Goal: Task Accomplishment & Management: Use online tool/utility

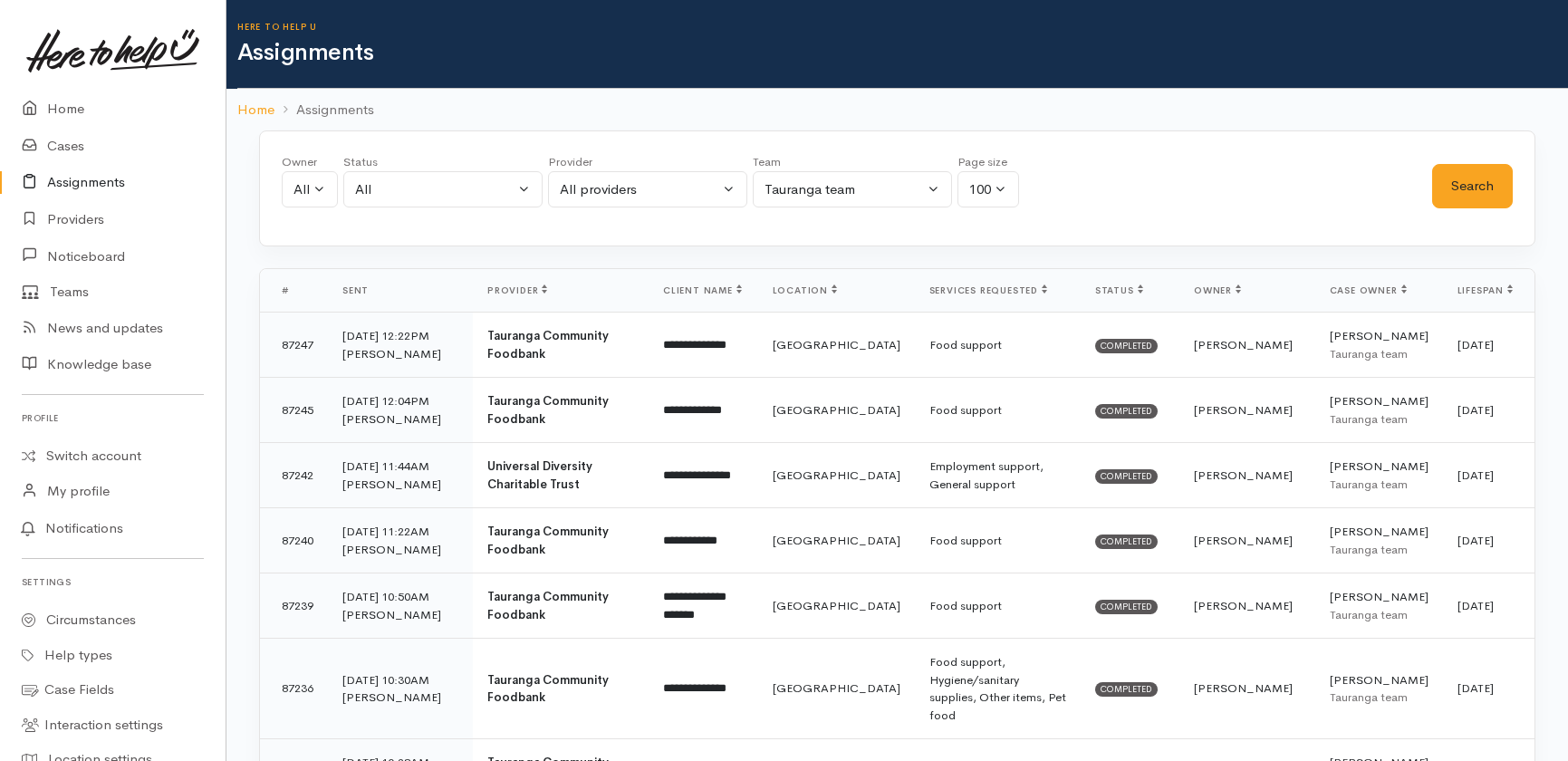
select select "3"
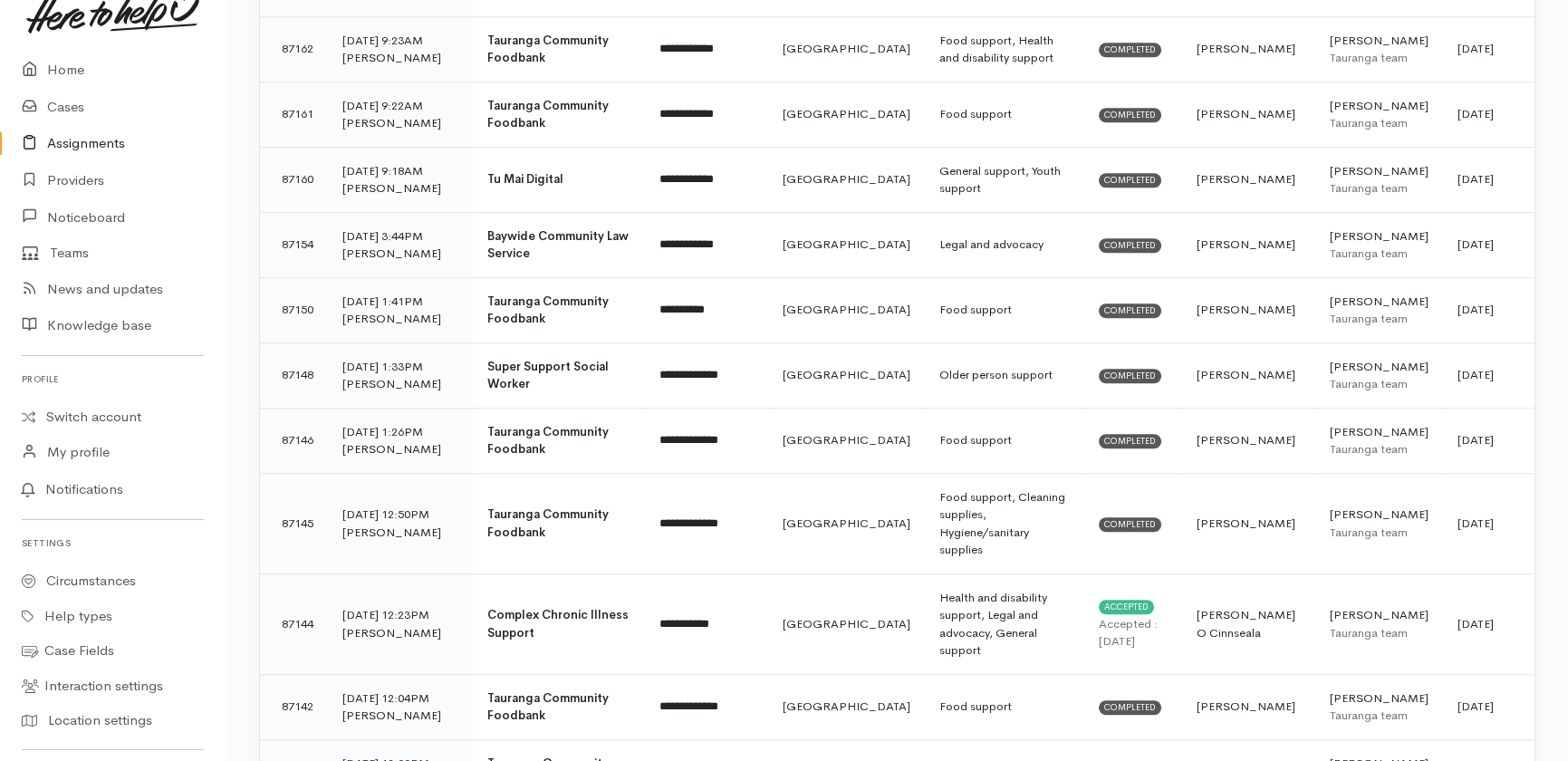
scroll to position [81, 0]
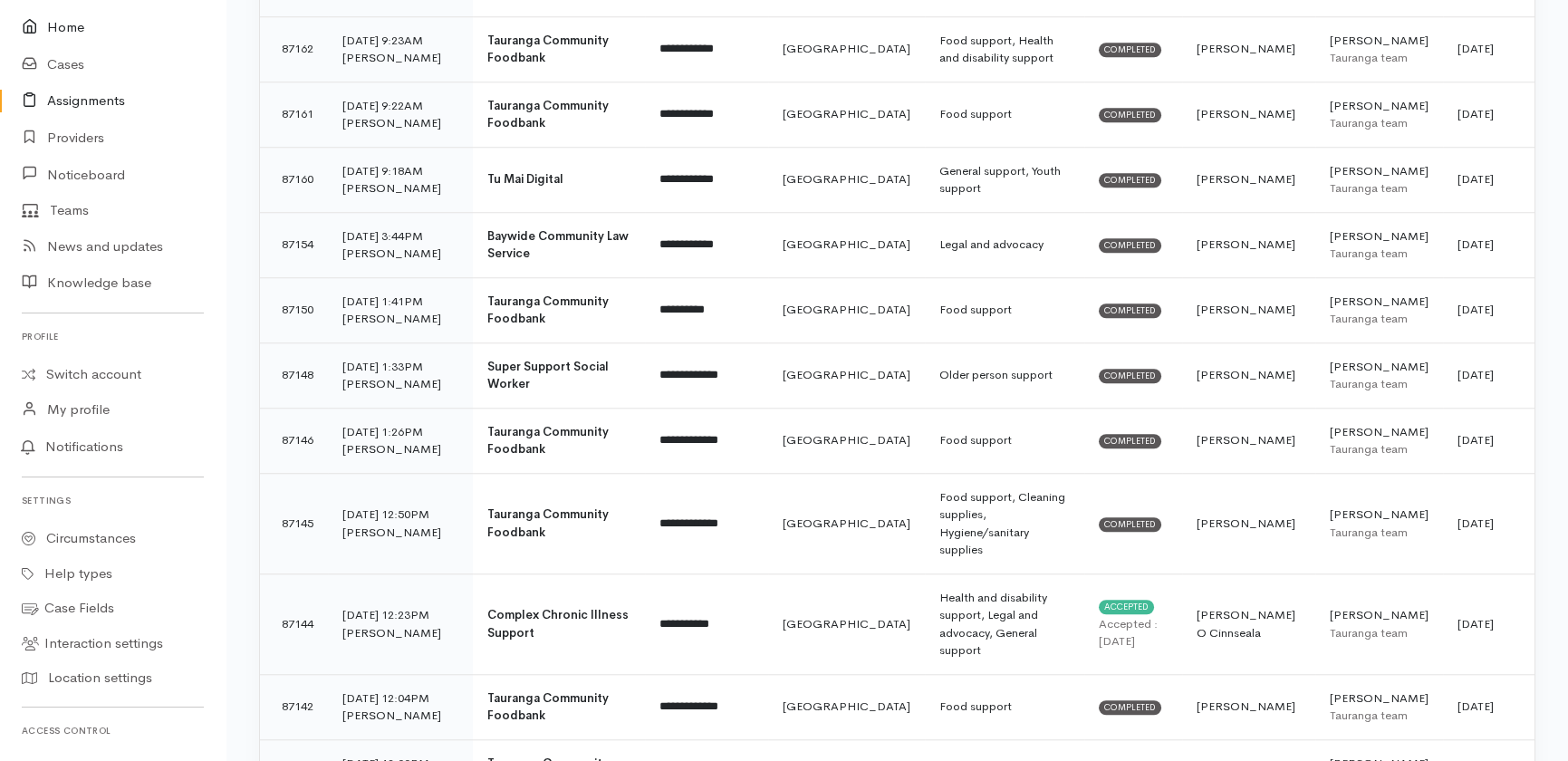
click at [69, 29] on link "Home" at bounding box center [112, 28] width 226 height 37
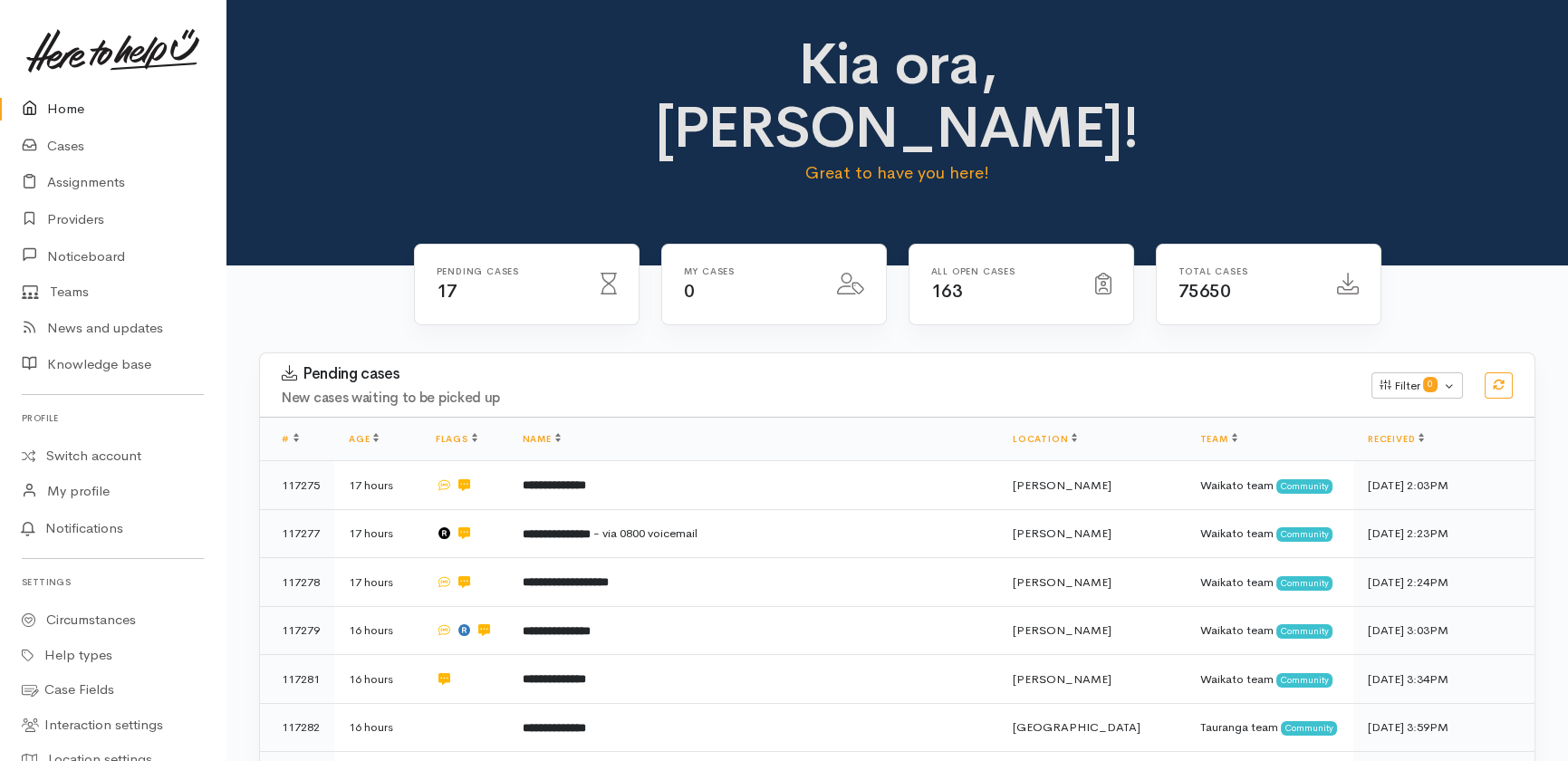
click at [72, 106] on link "Home" at bounding box center [112, 110] width 226 height 37
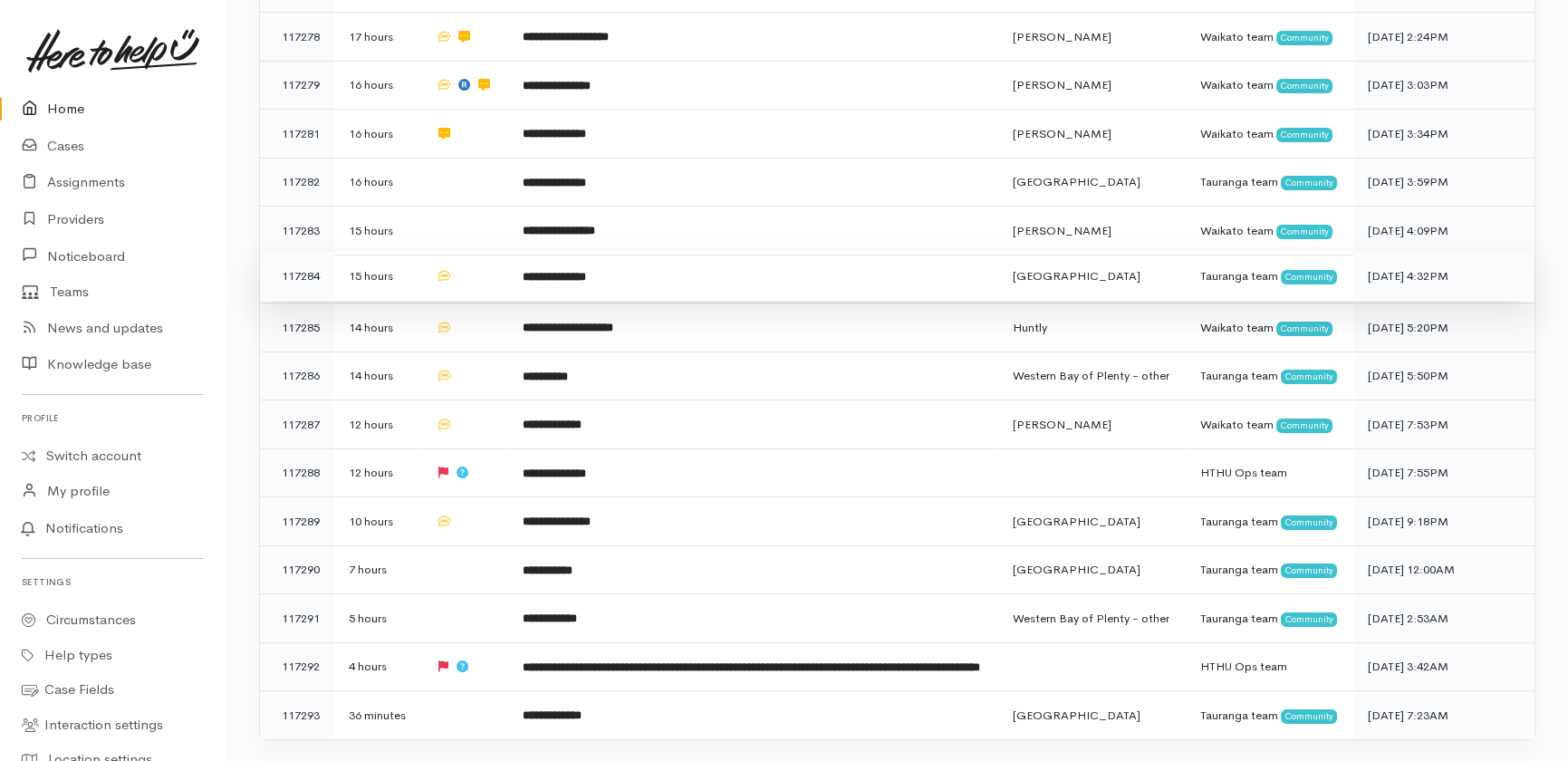
scroll to position [576, 0]
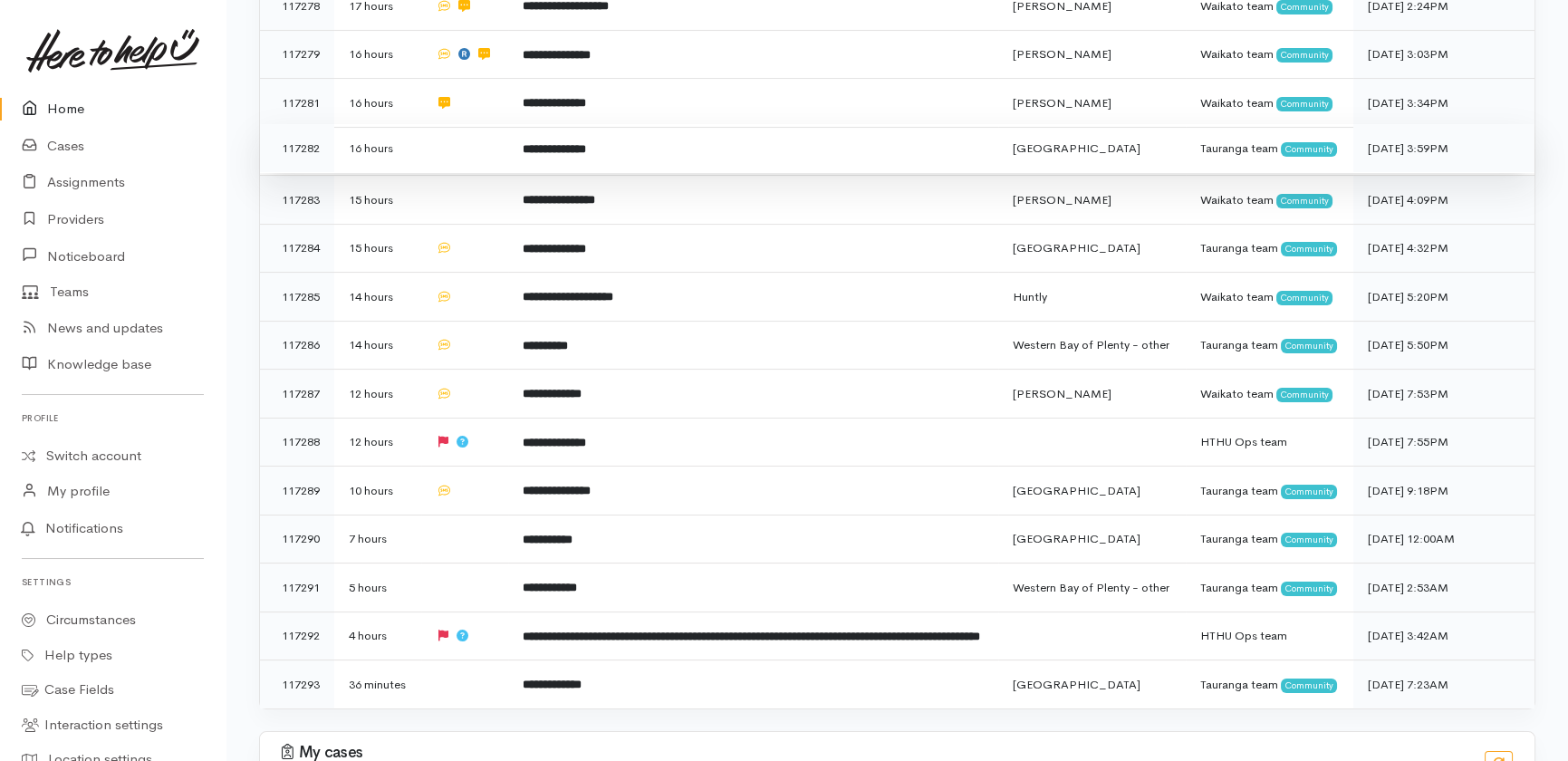
click at [451, 173] on td at bounding box center [464, 149] width 87 height 49
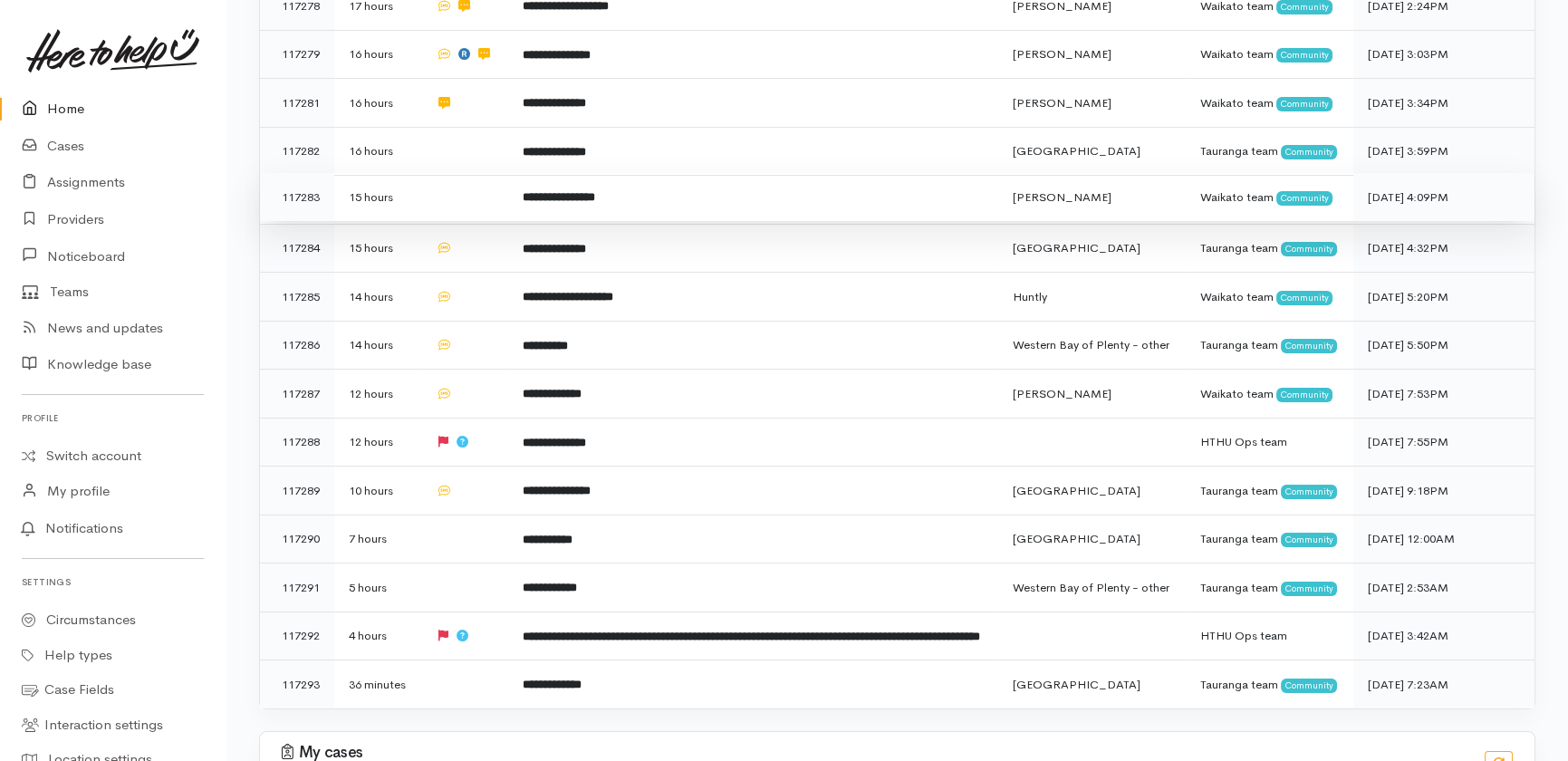
click at [449, 222] on td at bounding box center [464, 198] width 87 height 49
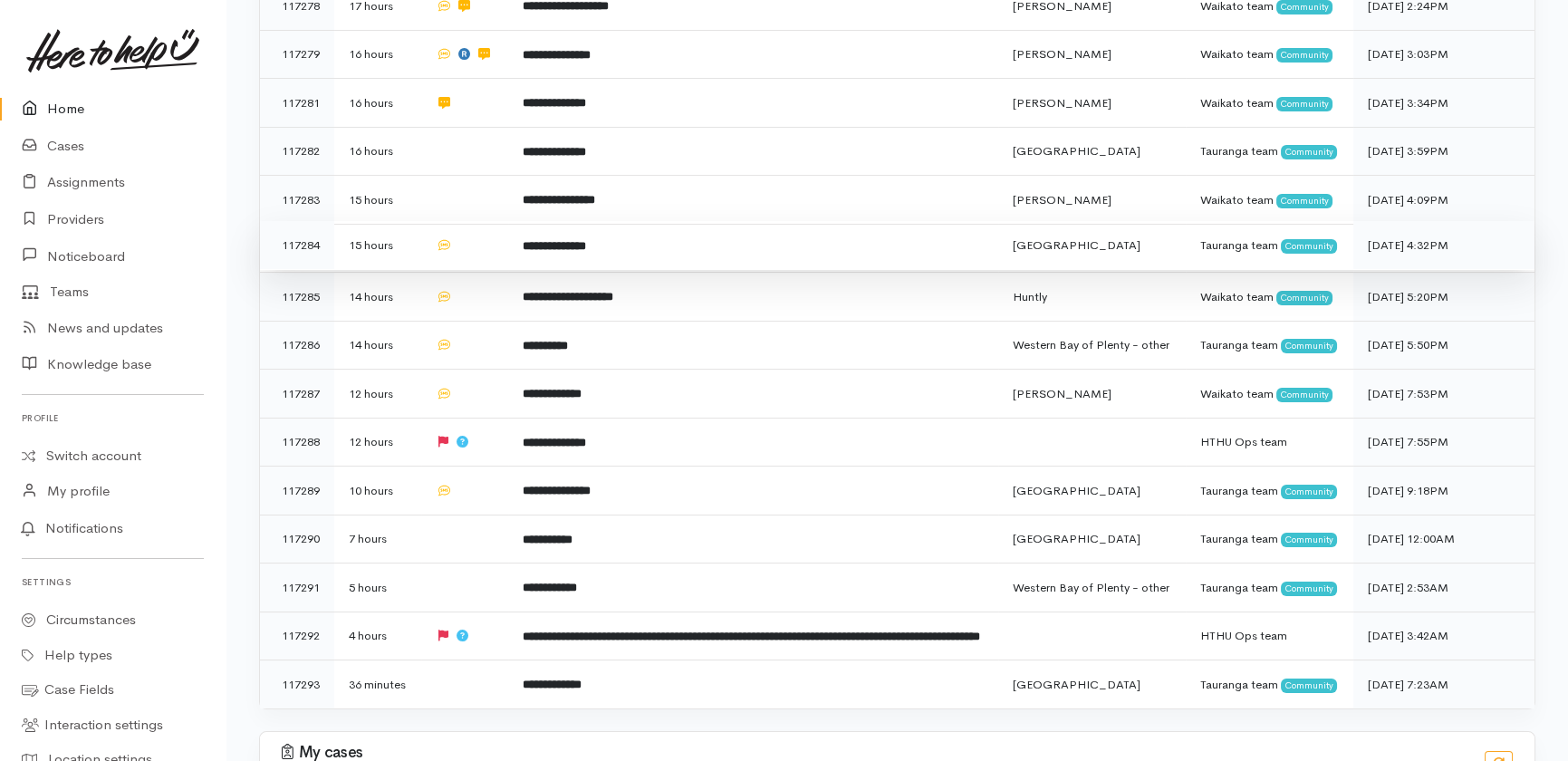
click at [471, 270] on td at bounding box center [464, 245] width 87 height 49
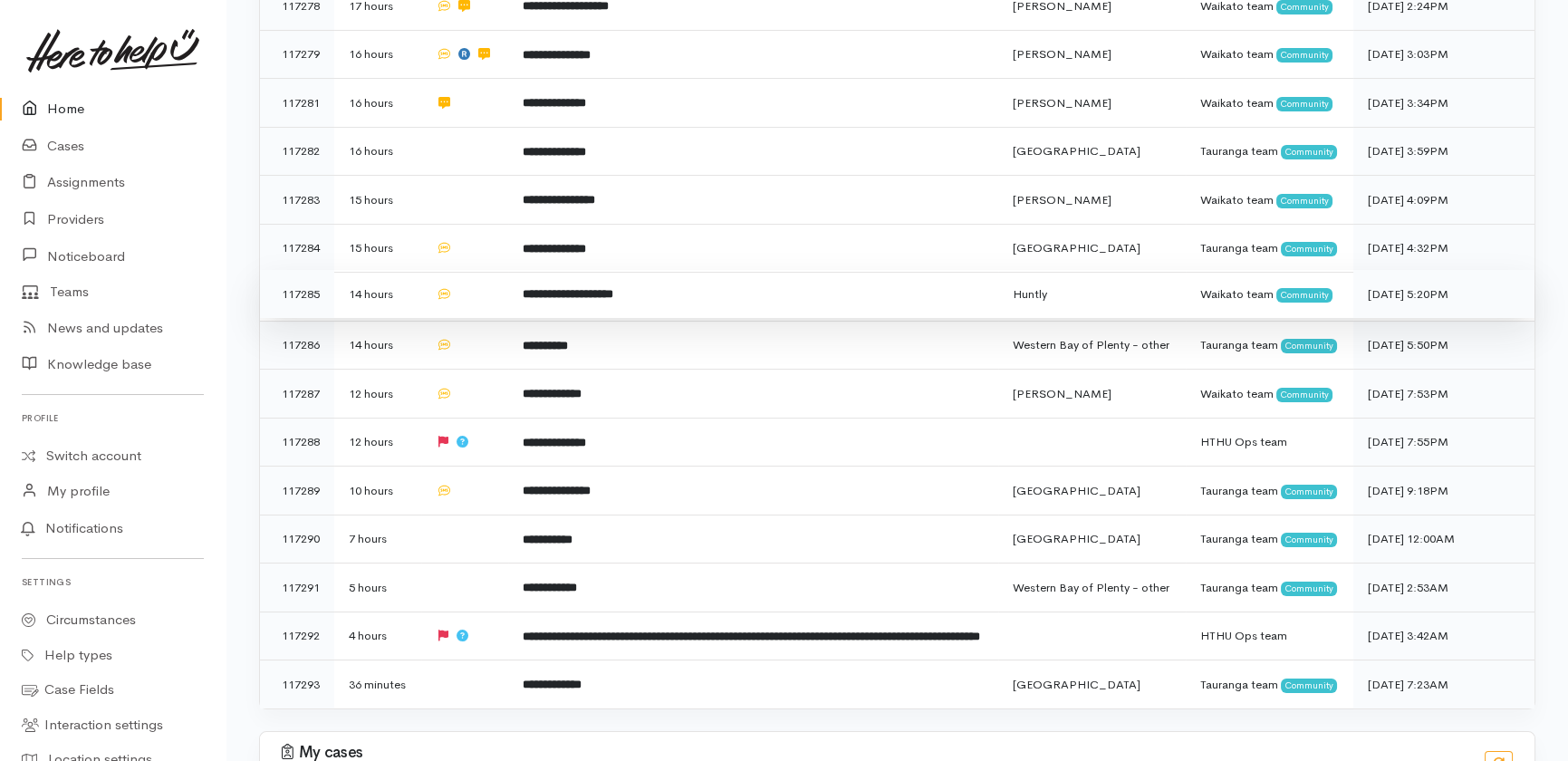
click at [483, 319] on td at bounding box center [464, 294] width 87 height 49
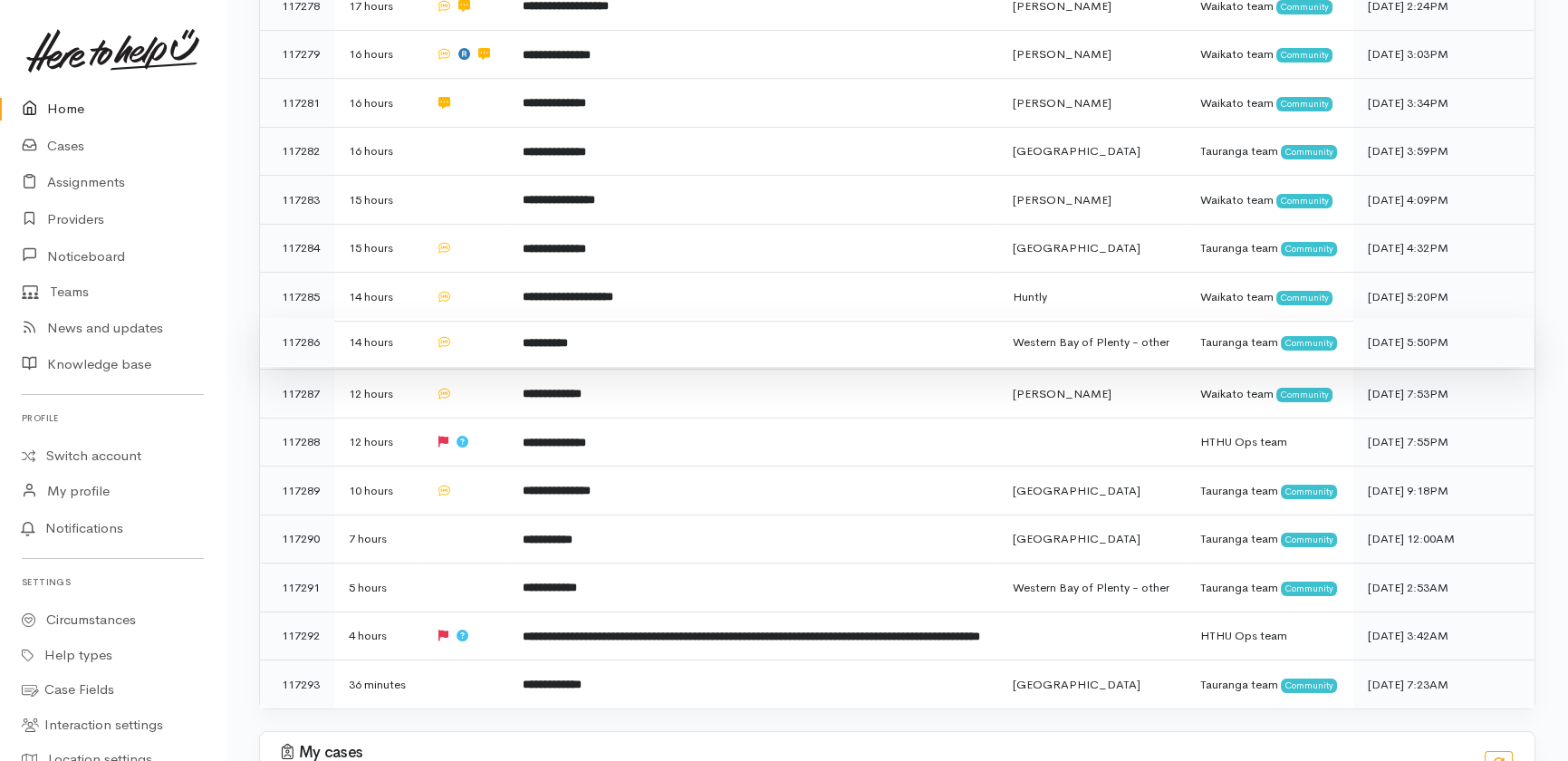
click at [473, 367] on td at bounding box center [464, 343] width 87 height 49
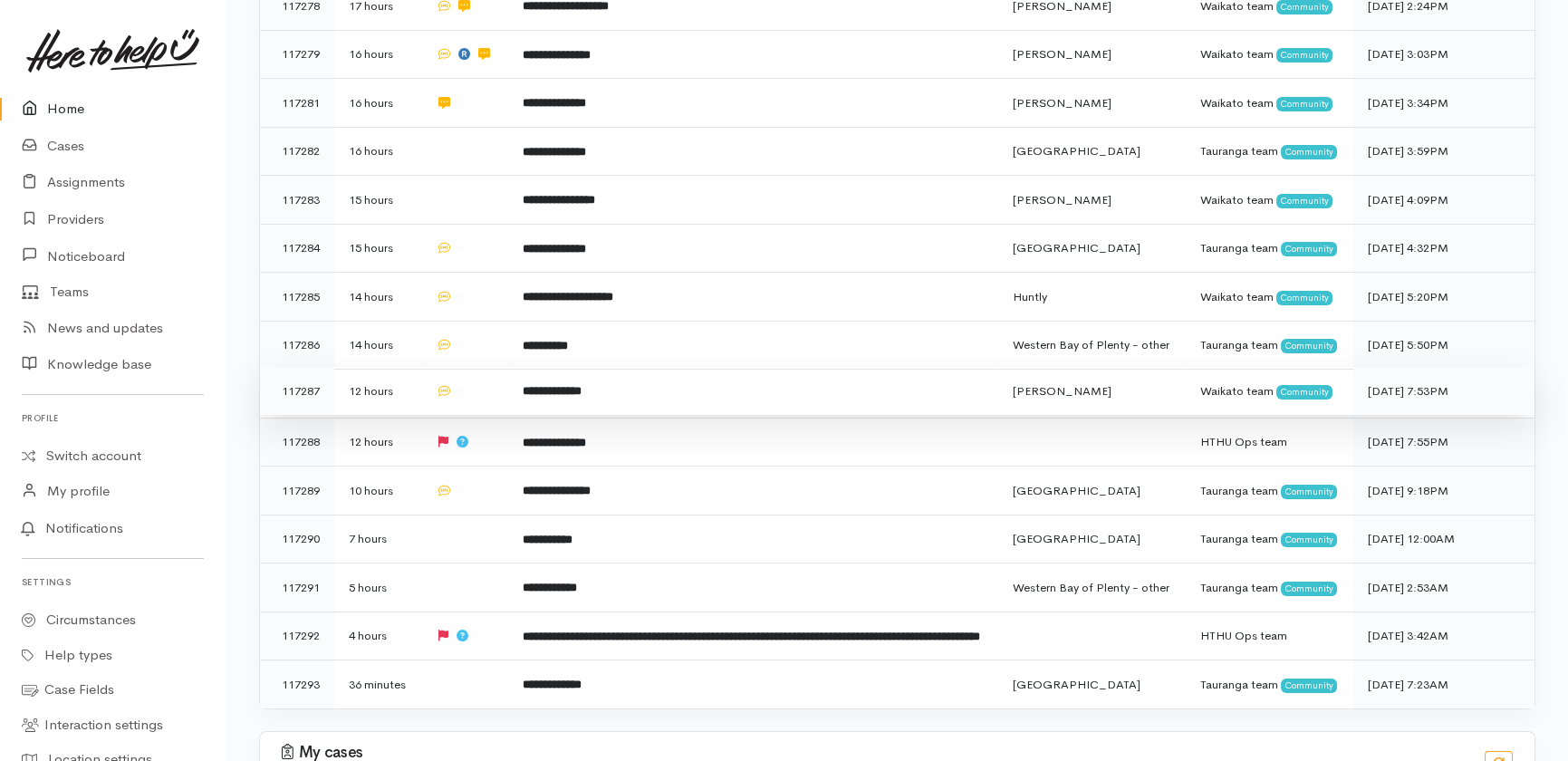
click at [471, 416] on td at bounding box center [464, 391] width 87 height 49
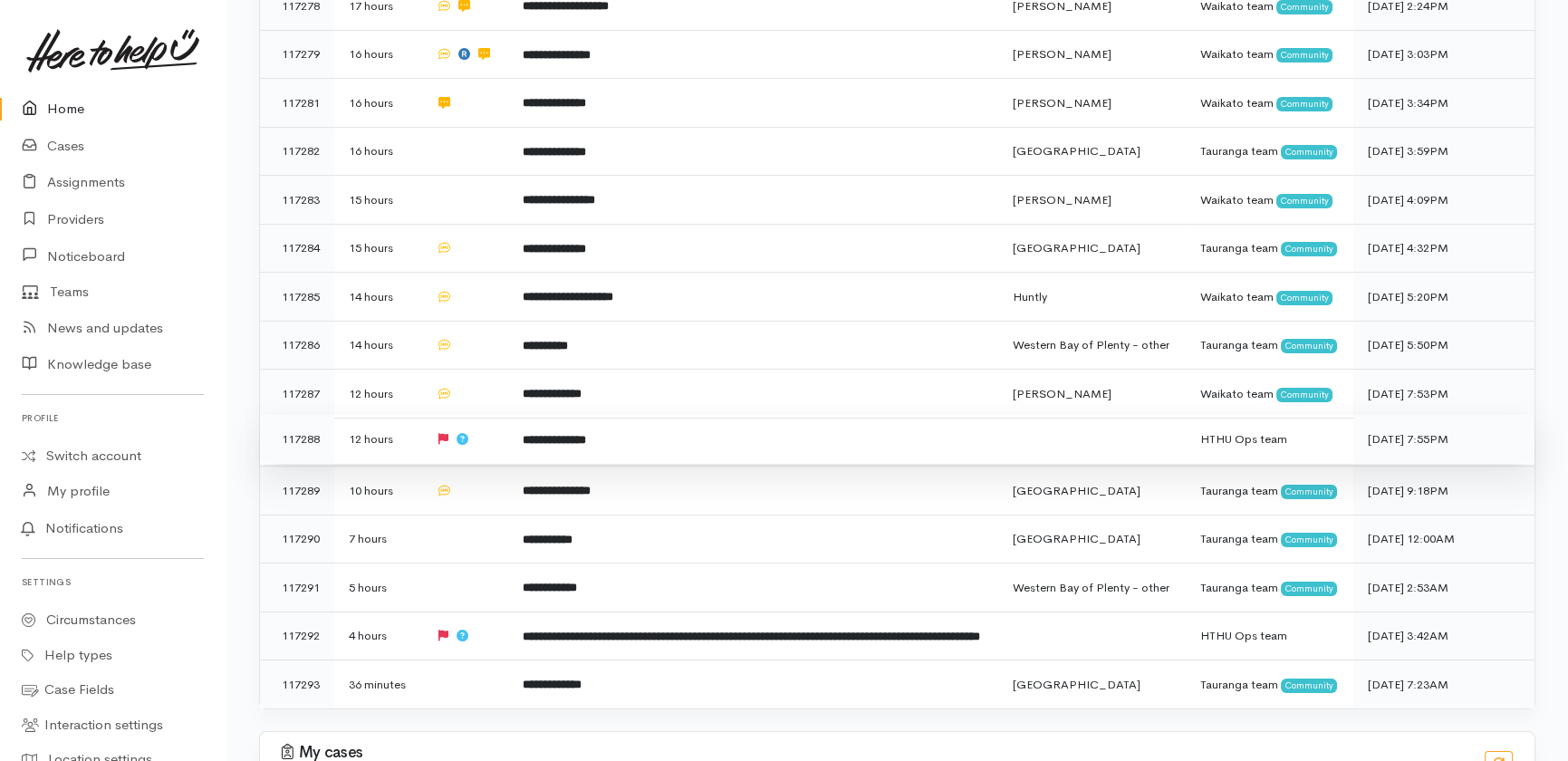
click at [482, 463] on td at bounding box center [464, 439] width 87 height 49
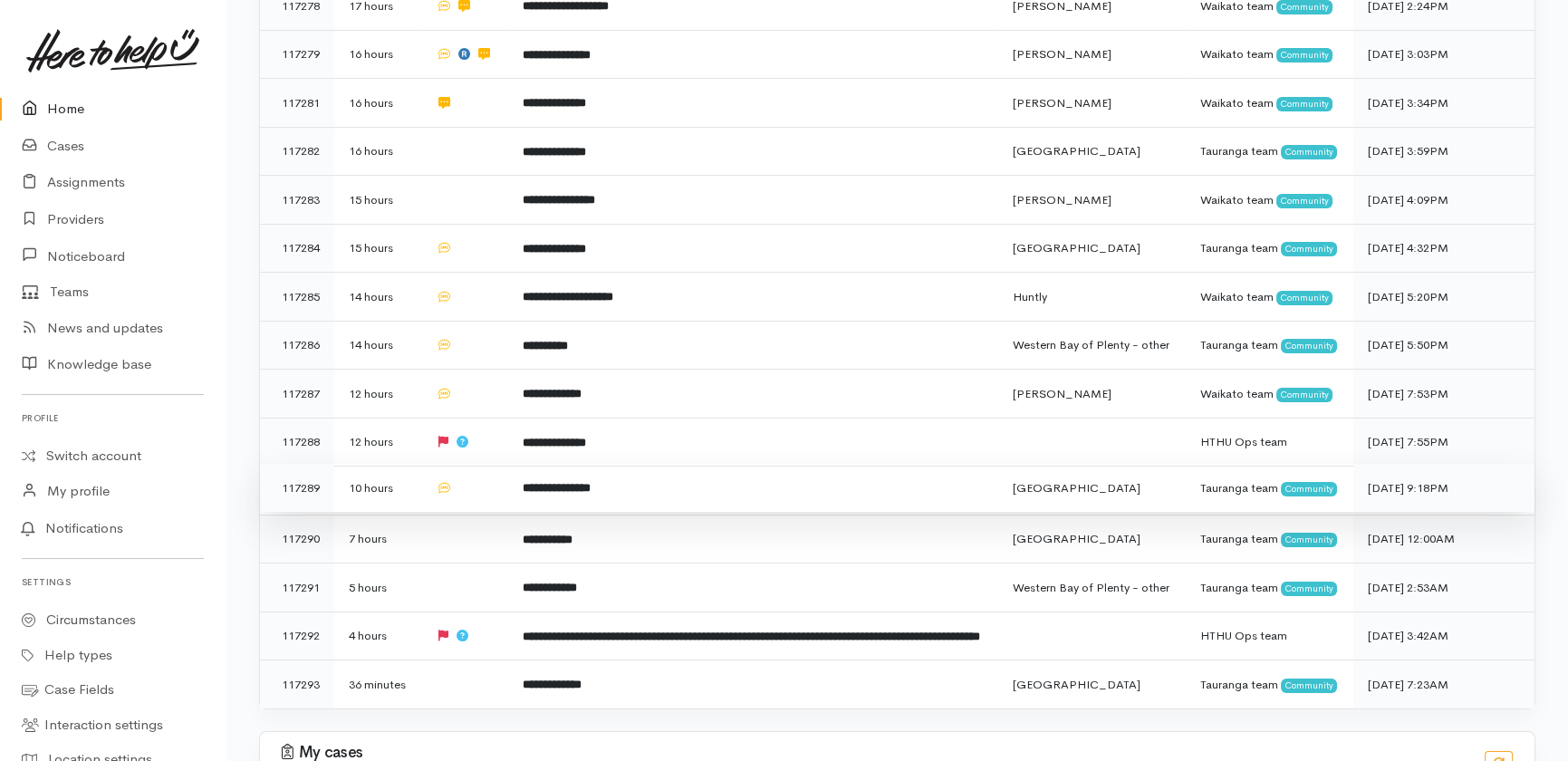
click at [459, 513] on td at bounding box center [464, 488] width 87 height 49
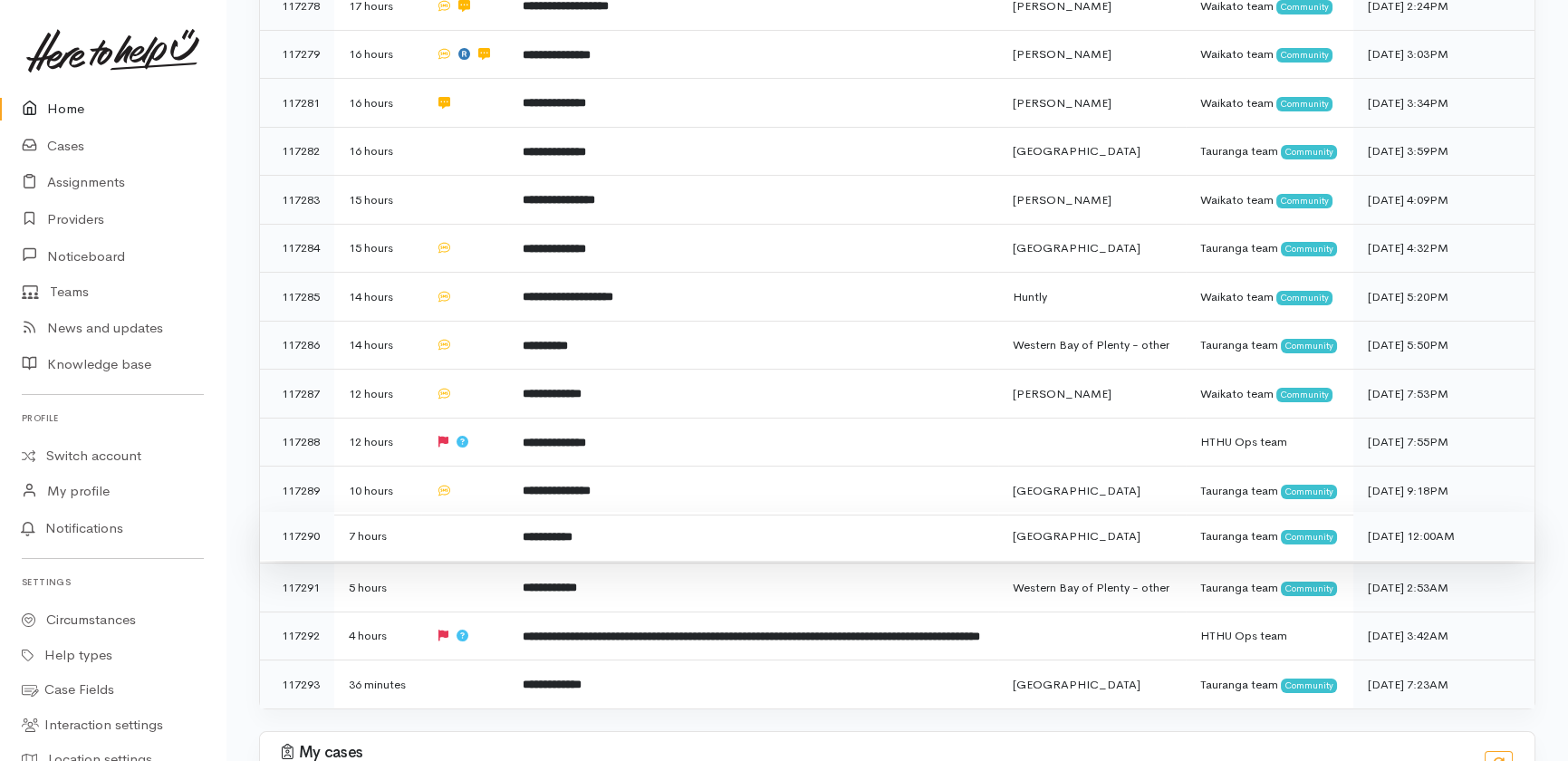
click at [437, 561] on td at bounding box center [464, 536] width 87 height 49
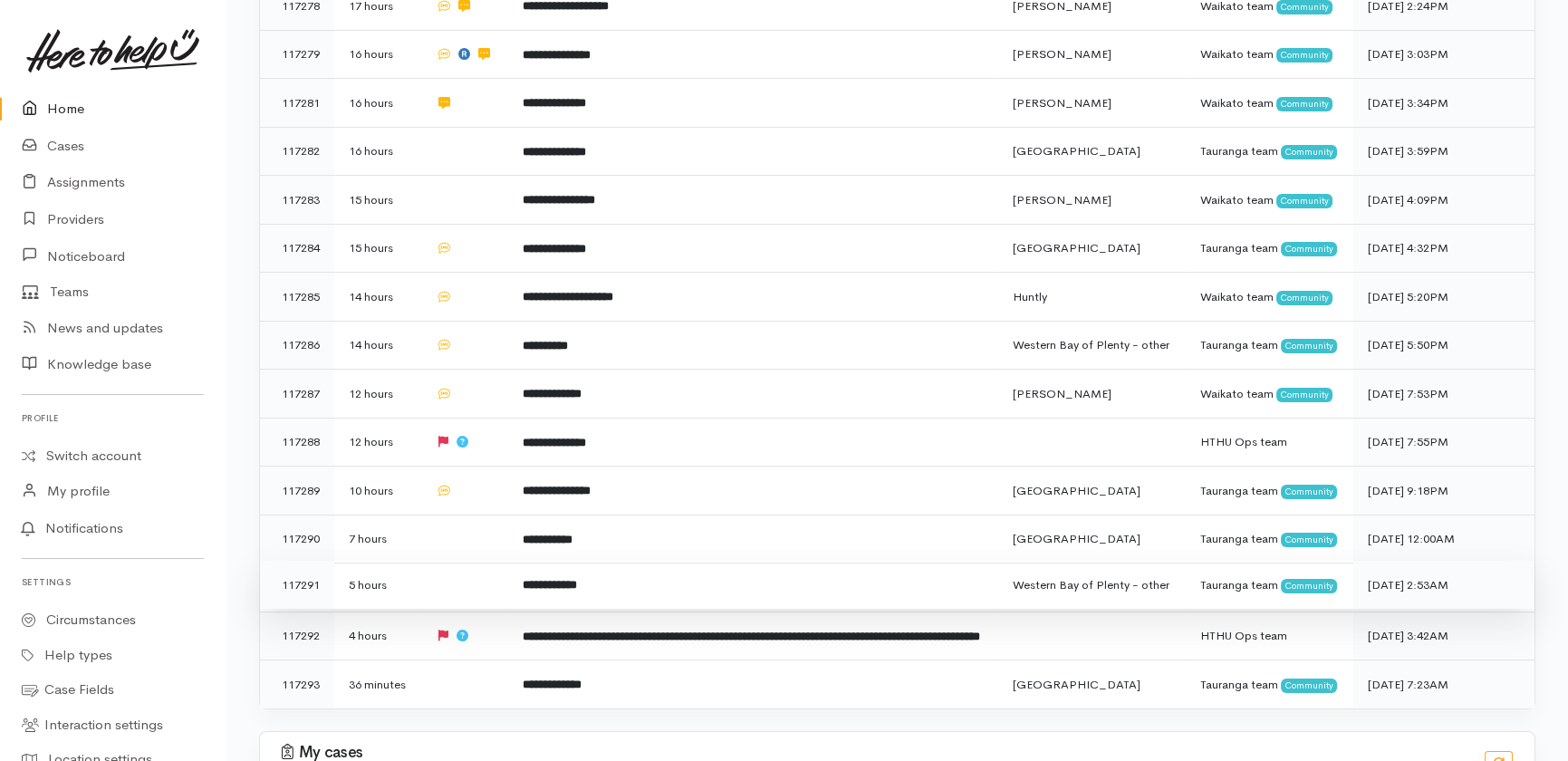
click at [423, 609] on td at bounding box center [464, 585] width 87 height 49
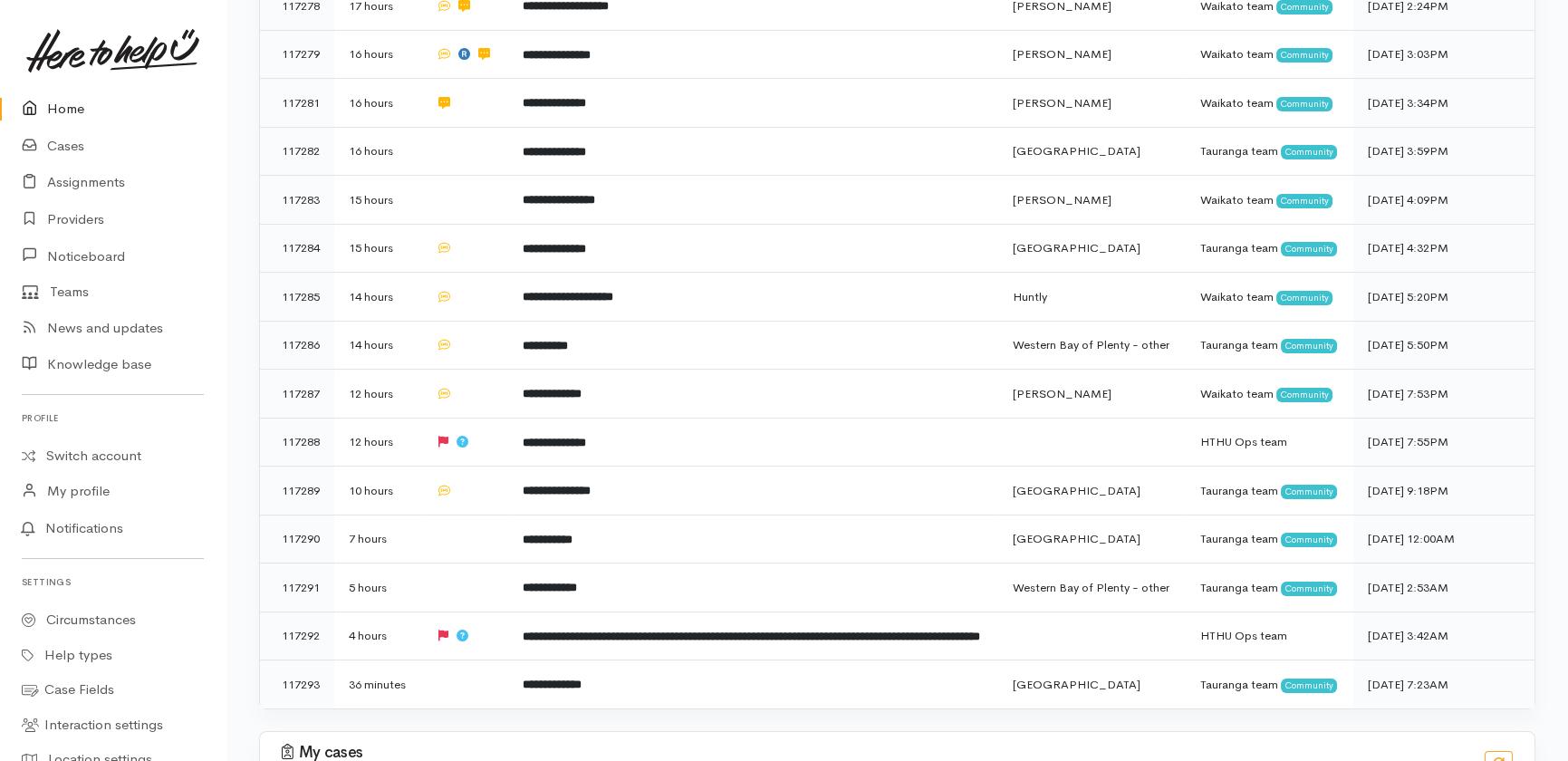
click at [69, 104] on link "Home" at bounding box center [112, 110] width 226 height 37
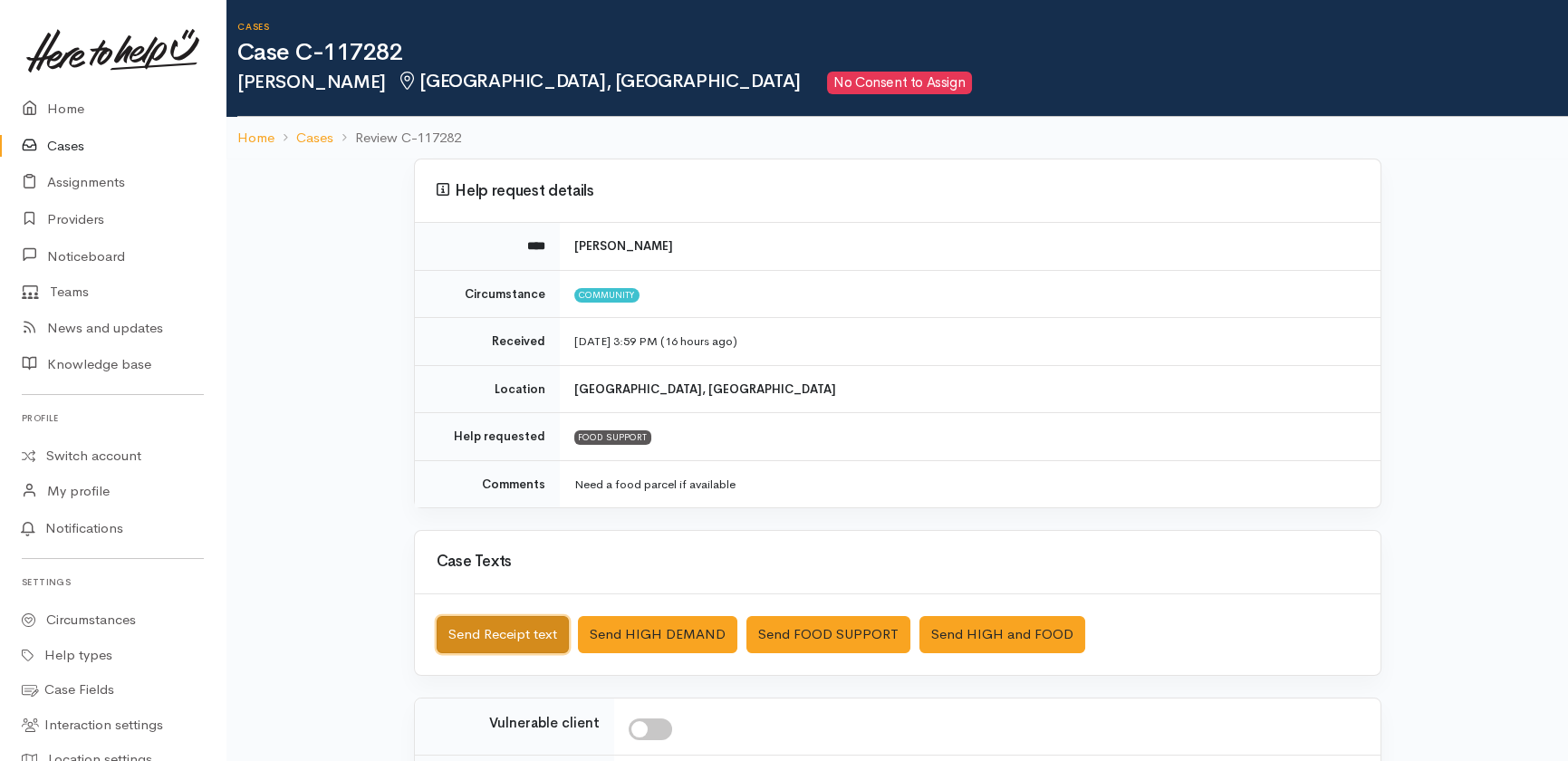
click at [475, 632] on button "Send Receipt text" at bounding box center [502, 635] width 132 height 37
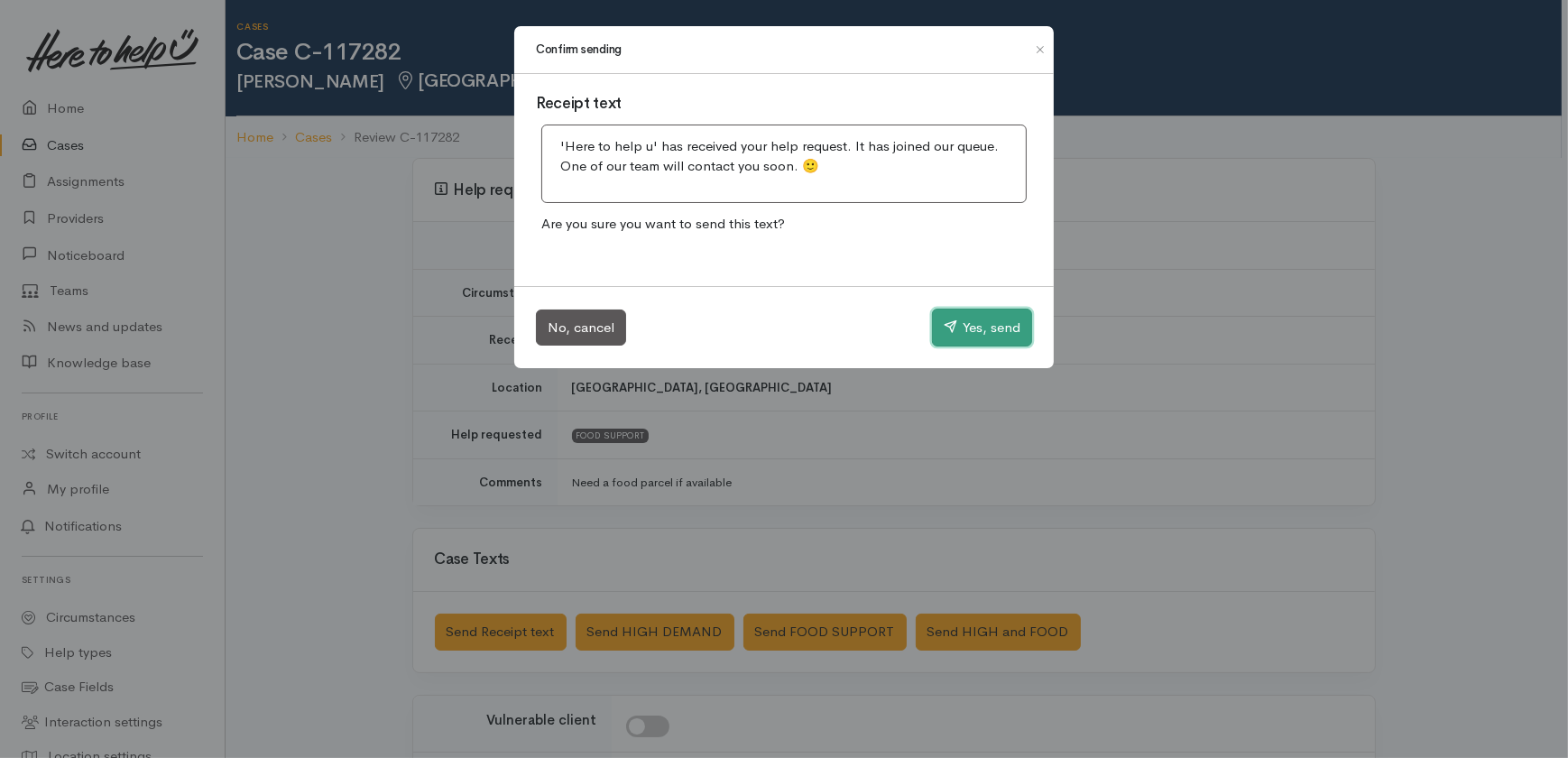
click at [1006, 332] on button "Yes, send" at bounding box center [981, 327] width 100 height 38
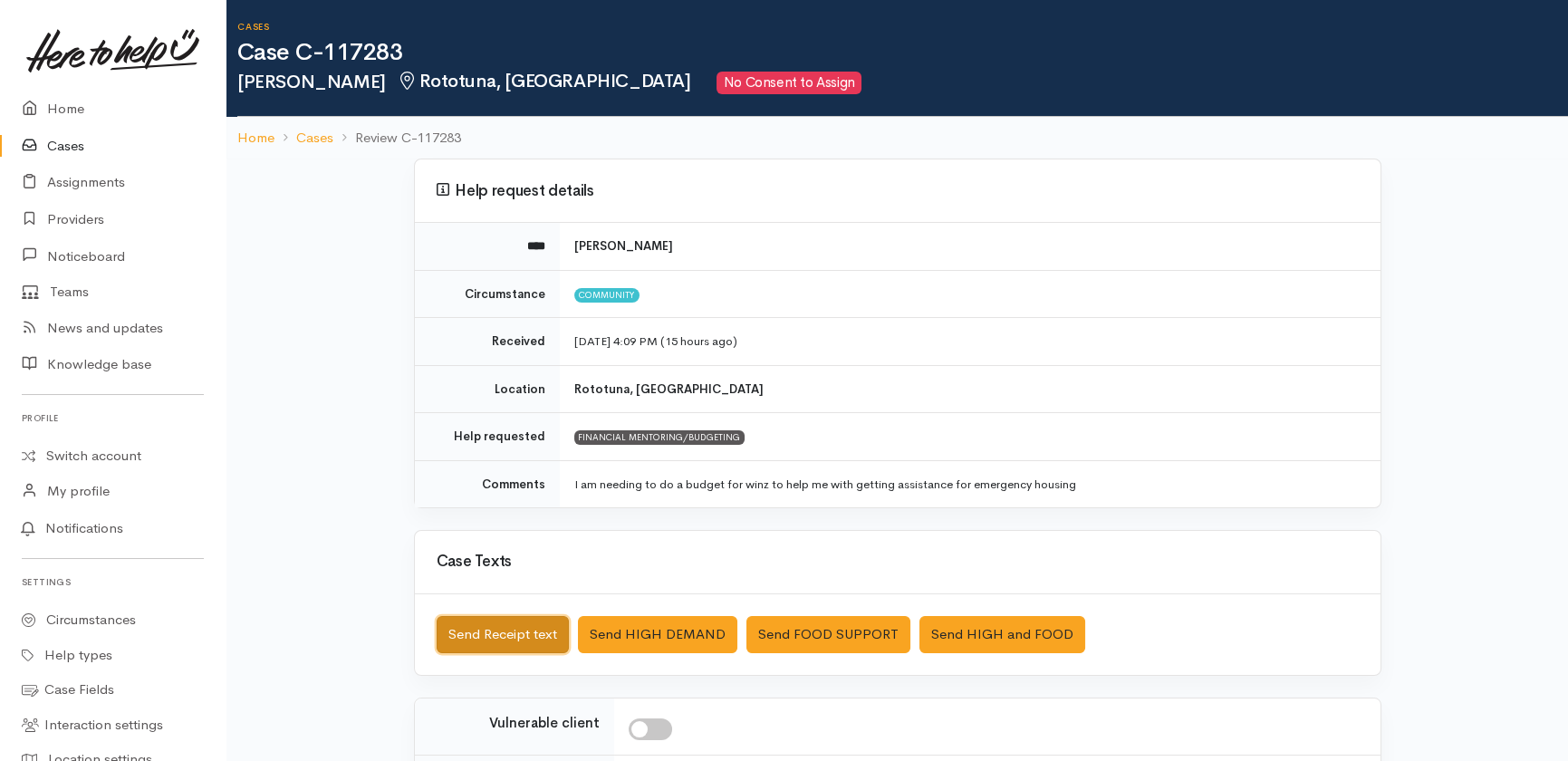
click at [482, 632] on button "Send Receipt text" at bounding box center [502, 635] width 132 height 37
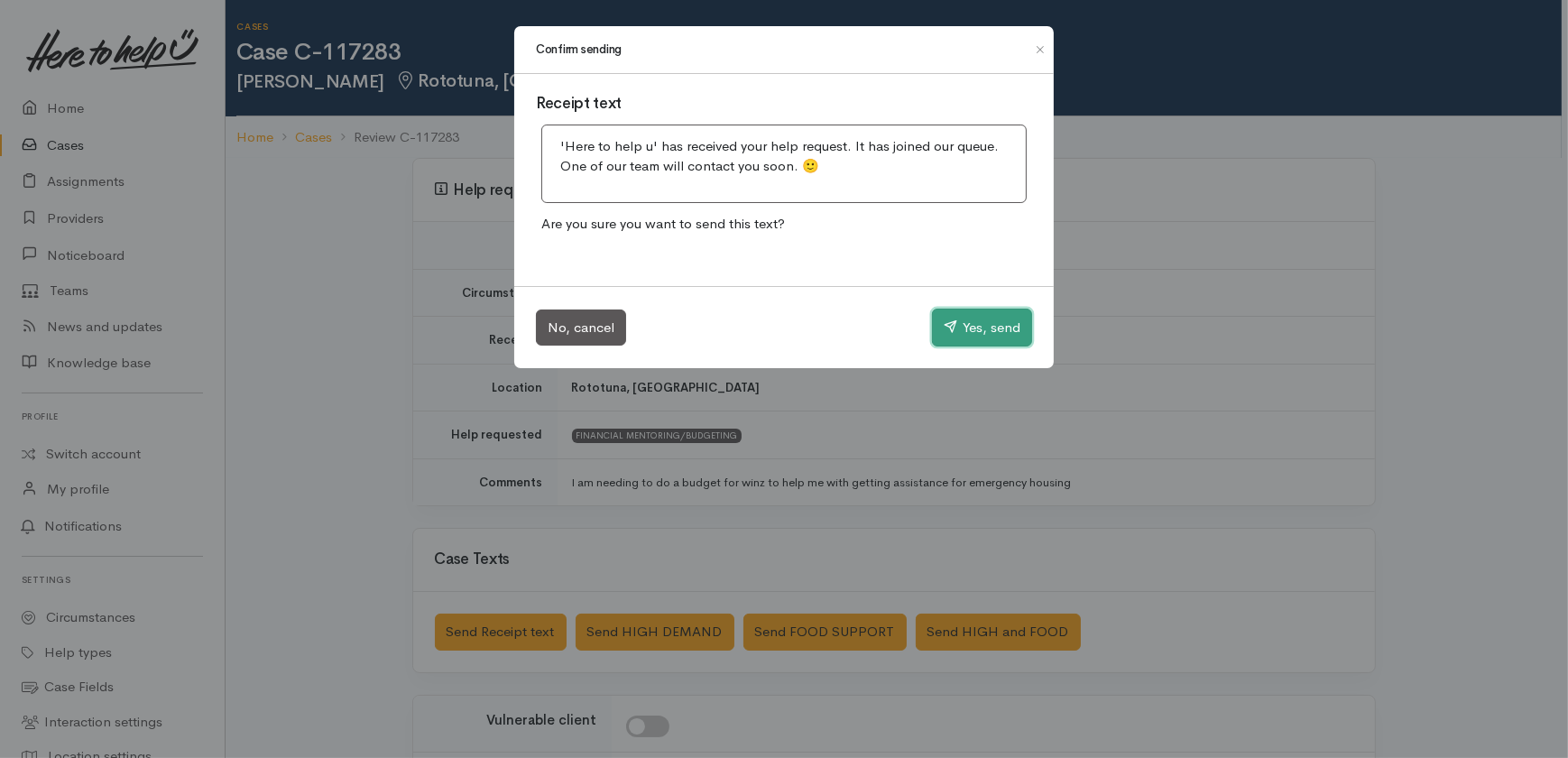
click at [978, 336] on button "Yes, send" at bounding box center [981, 327] width 100 height 38
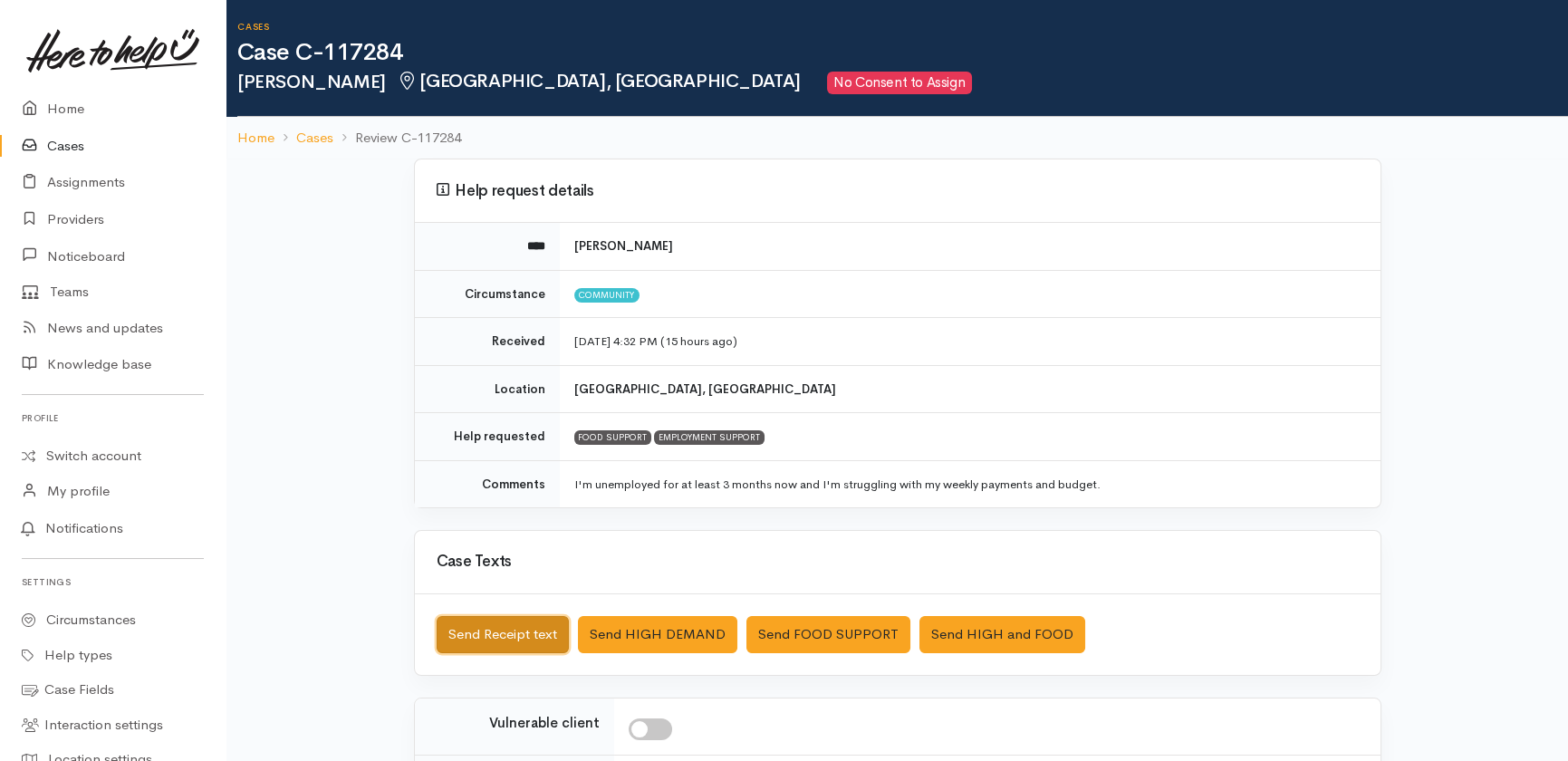
click at [481, 630] on button "Send Receipt text" at bounding box center [502, 635] width 132 height 37
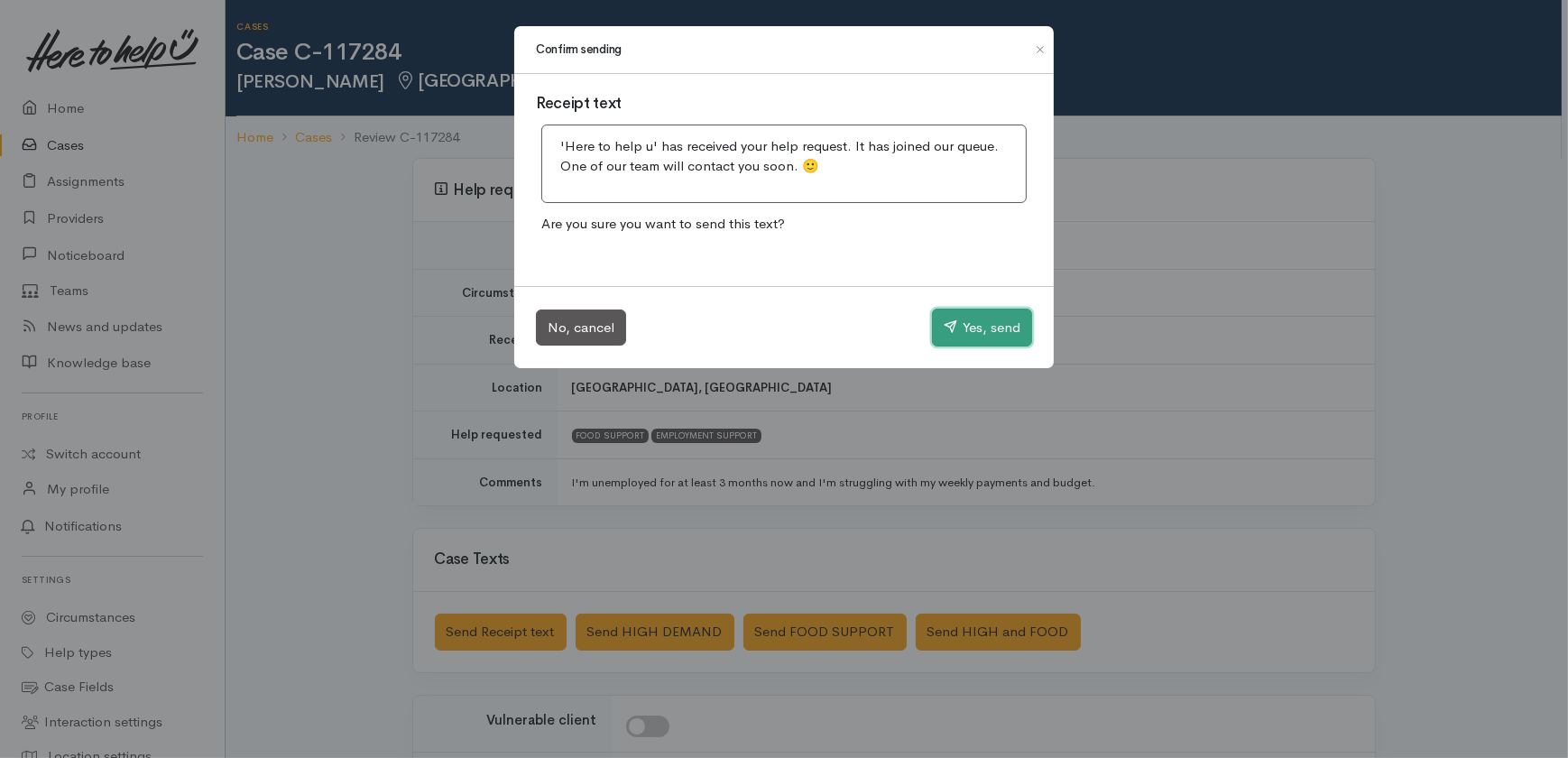
click at [981, 322] on button "Yes, send" at bounding box center [981, 327] width 100 height 38
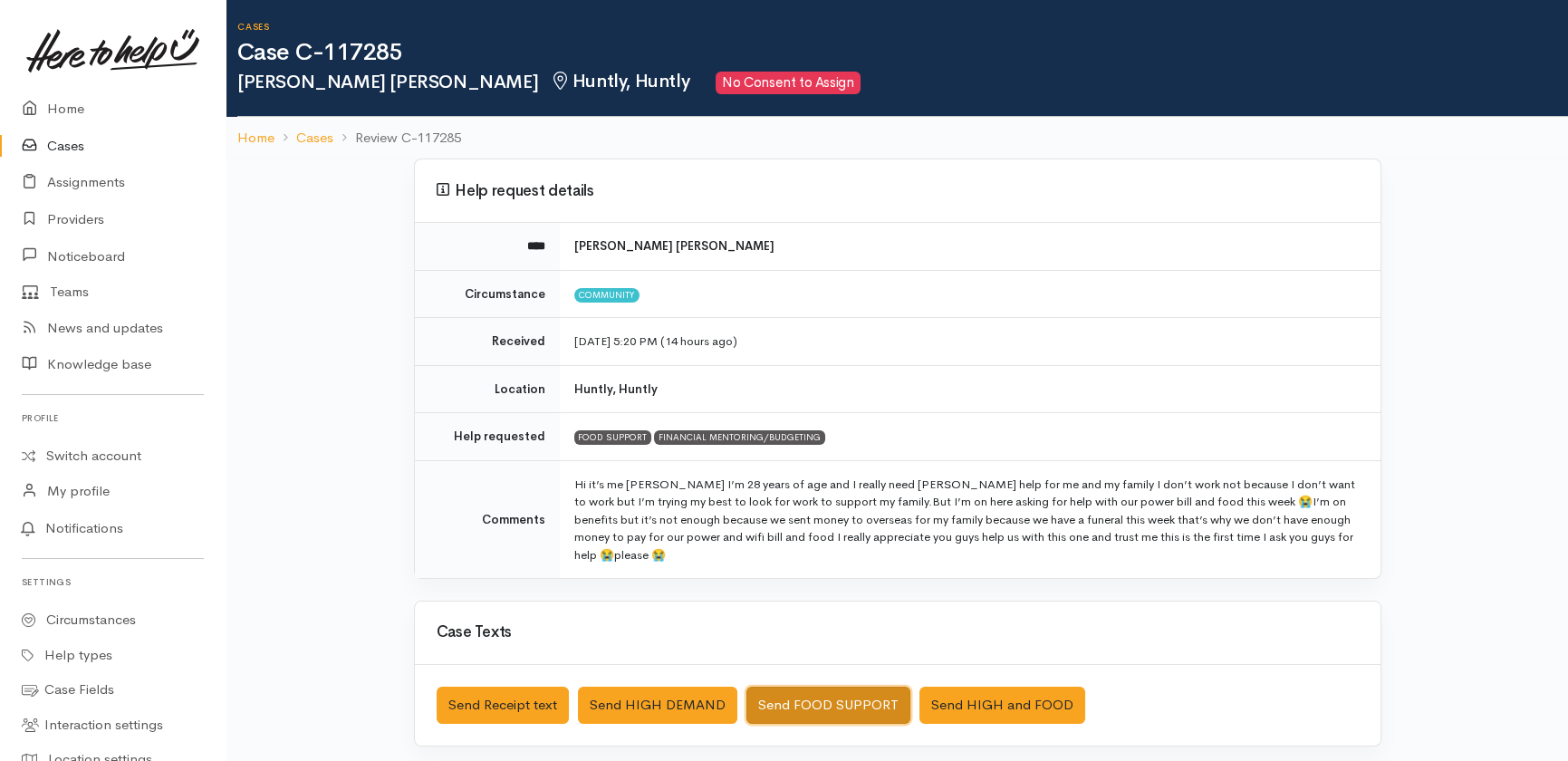
click at [801, 696] on button "Send FOOD SUPPORT" at bounding box center [828, 705] width 164 height 37
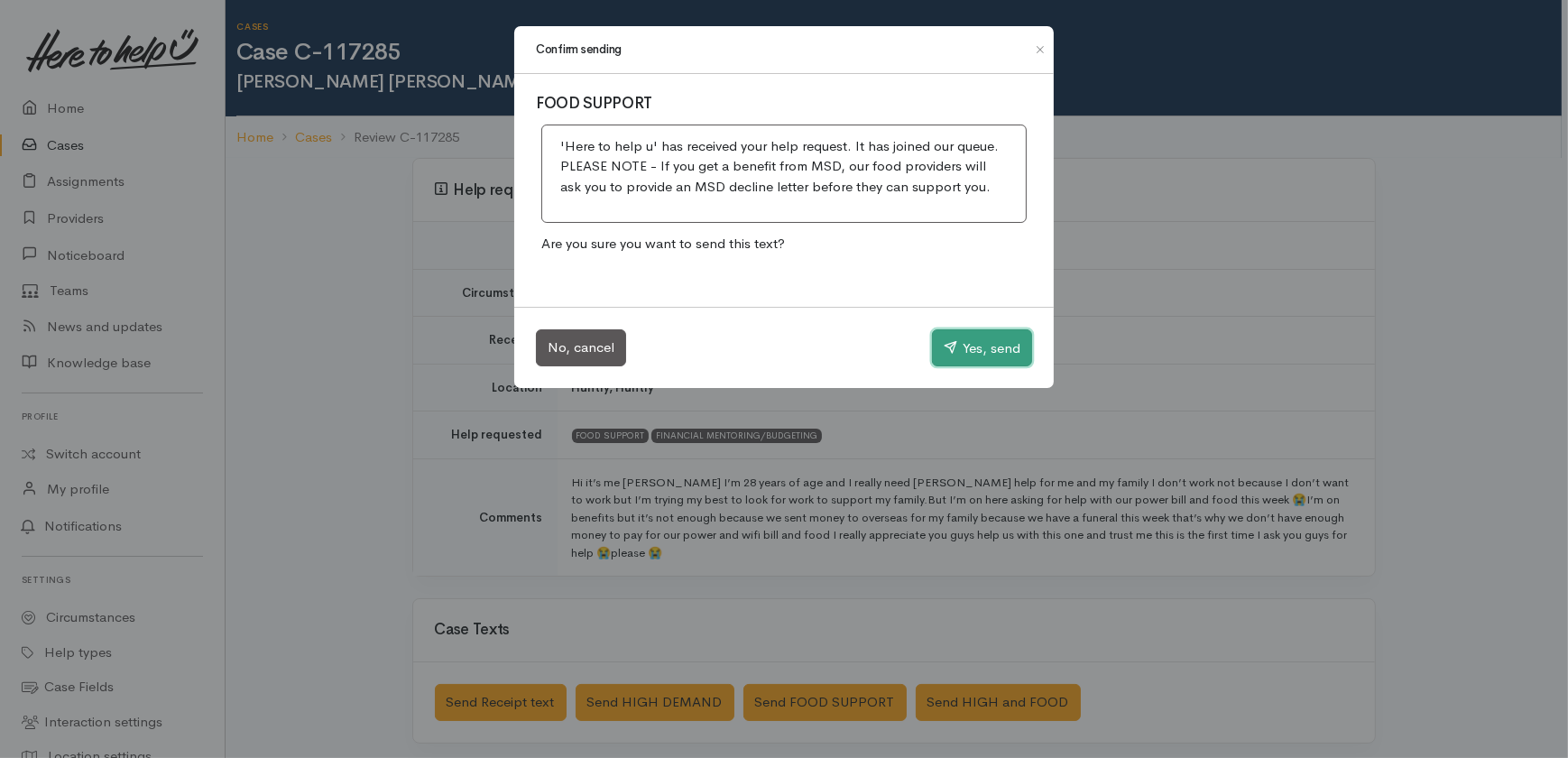
click at [983, 351] on button "Yes, send" at bounding box center [981, 348] width 100 height 38
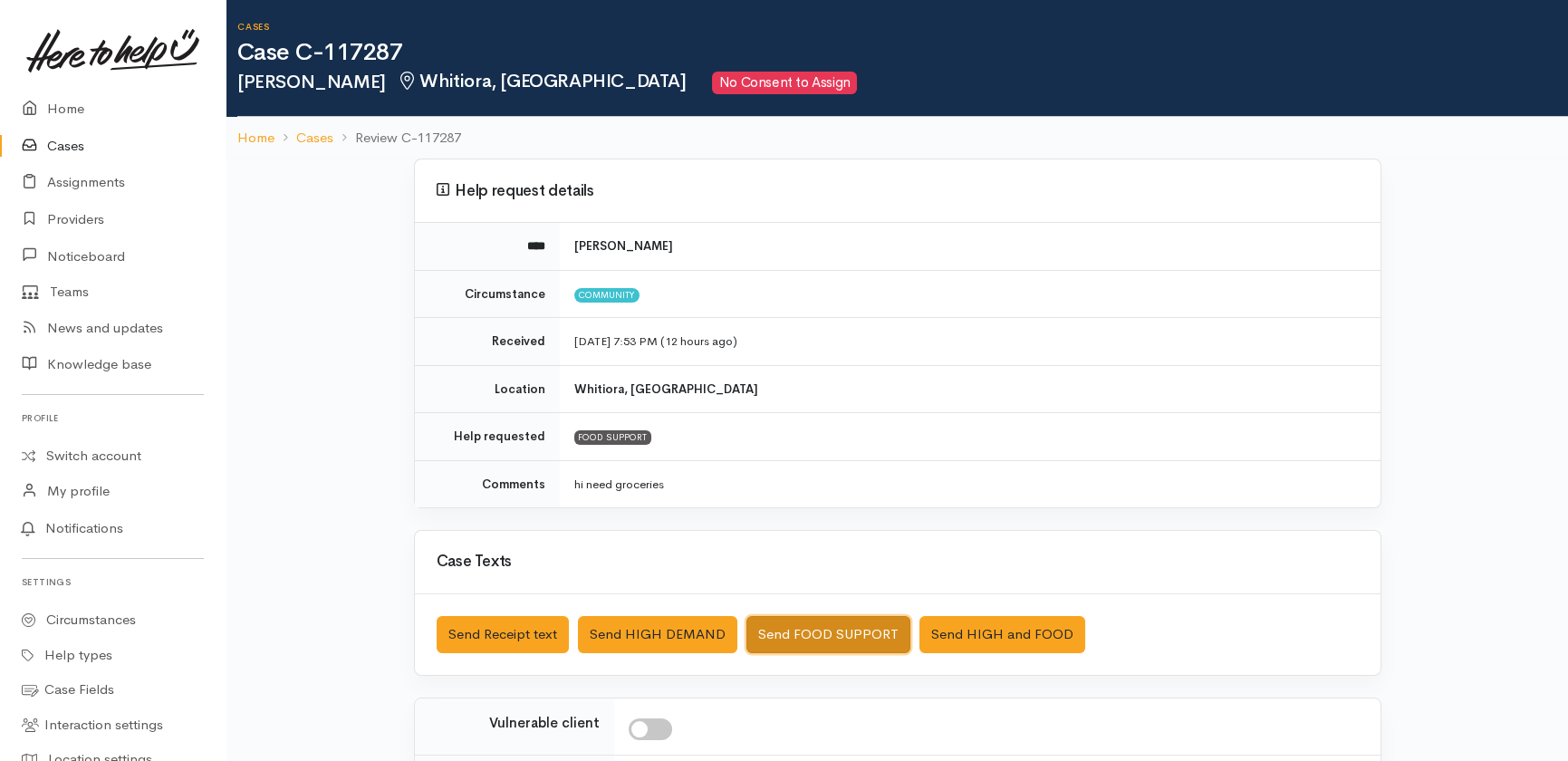
click at [822, 632] on button "Send FOOD SUPPORT" at bounding box center [828, 635] width 164 height 37
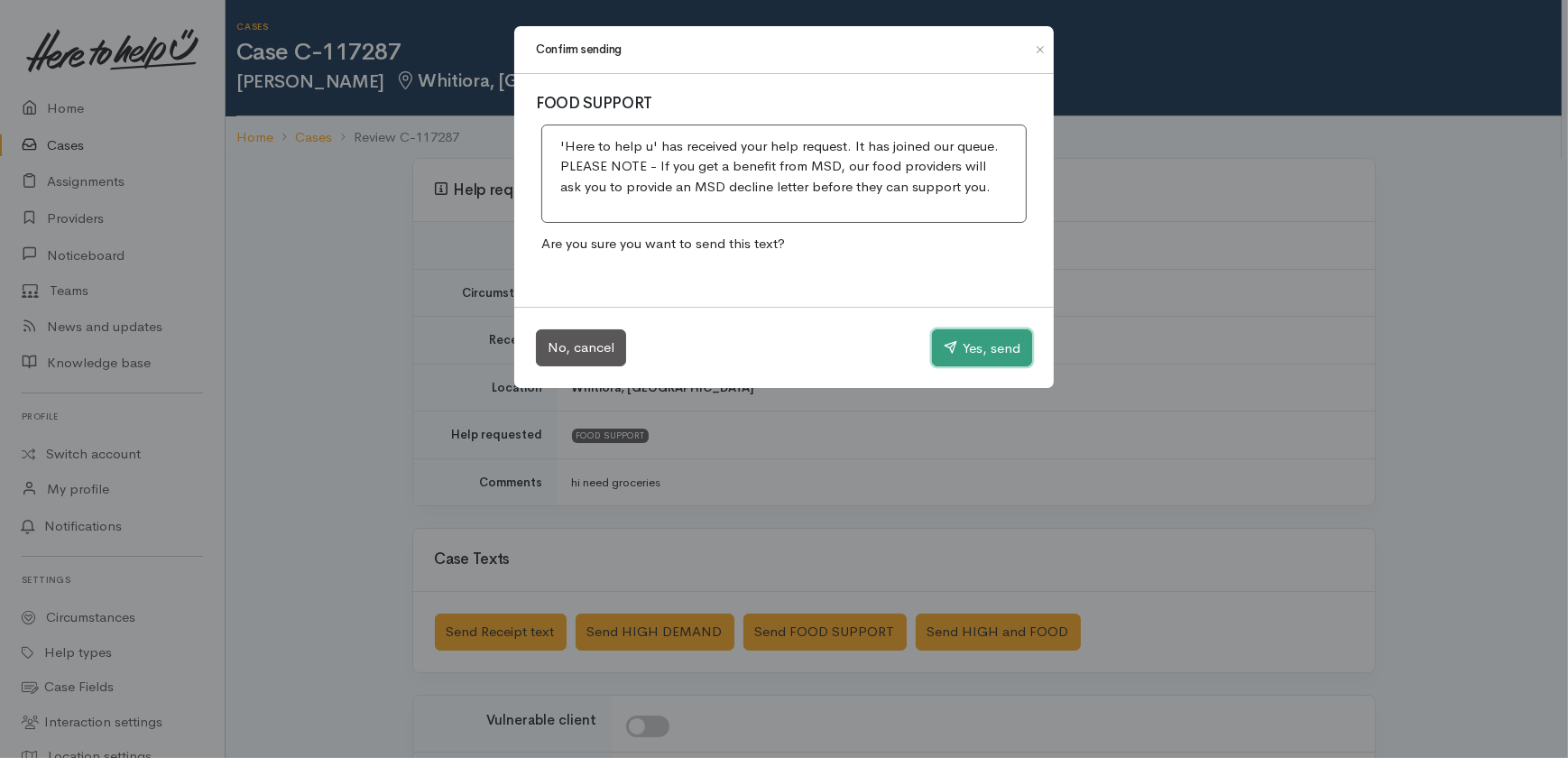
click at [989, 338] on button "Yes, send" at bounding box center [981, 348] width 100 height 38
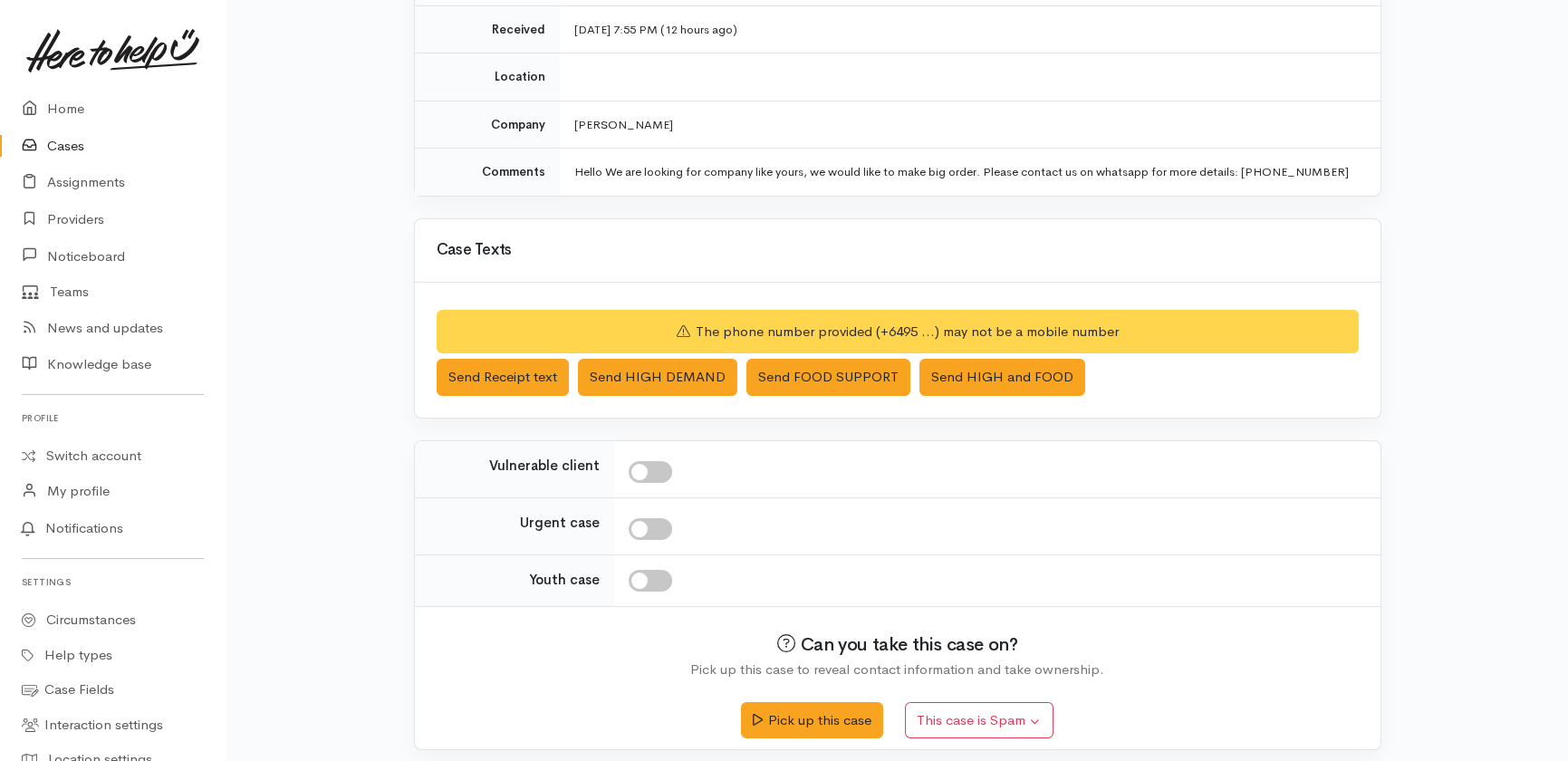
scroll to position [272, 0]
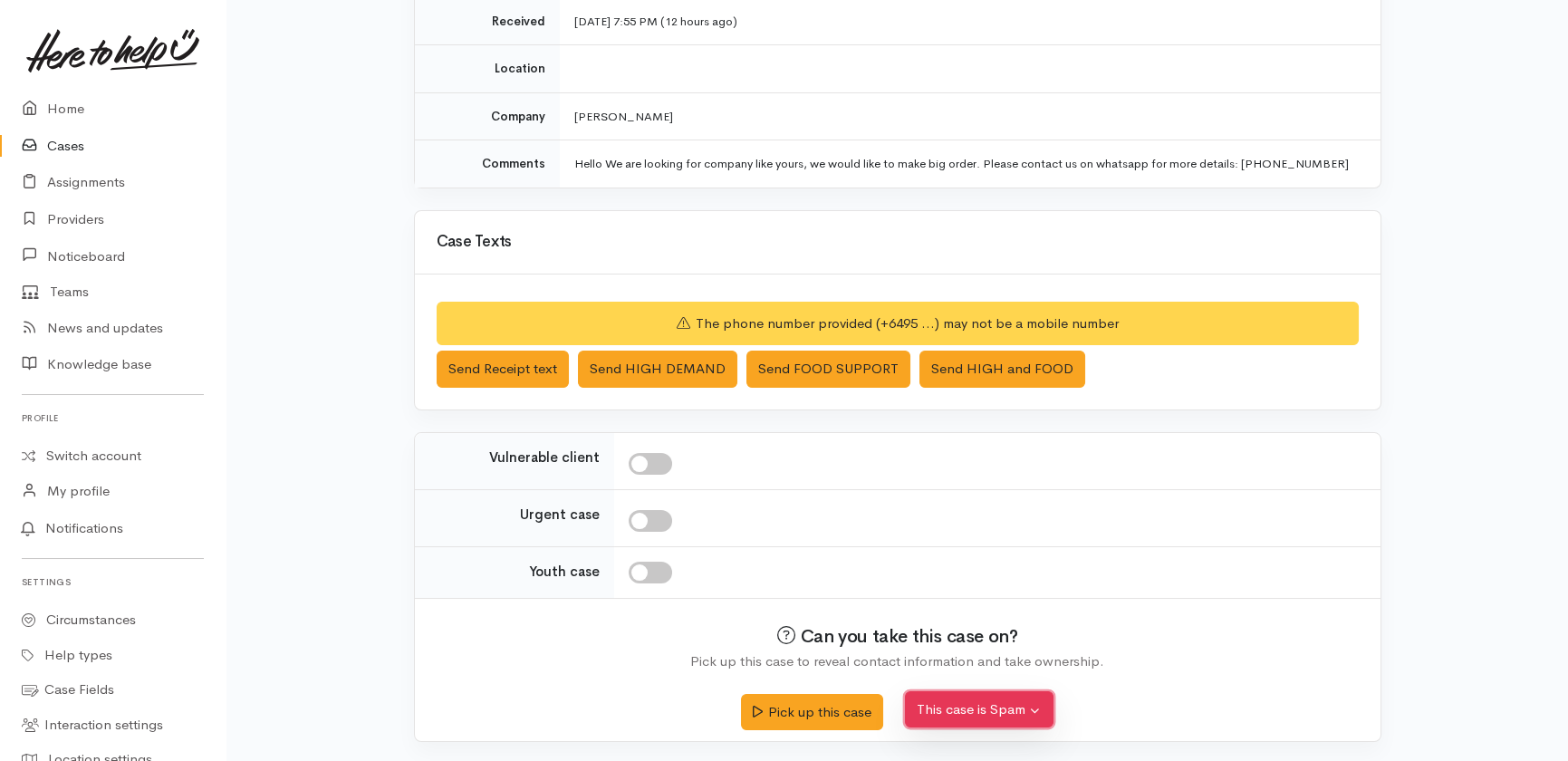
click at [970, 714] on button "This case is Spam" at bounding box center [978, 710] width 149 height 37
click at [980, 667] on button "Yes, cancel this case as spam" at bounding box center [1025, 667] width 241 height 28
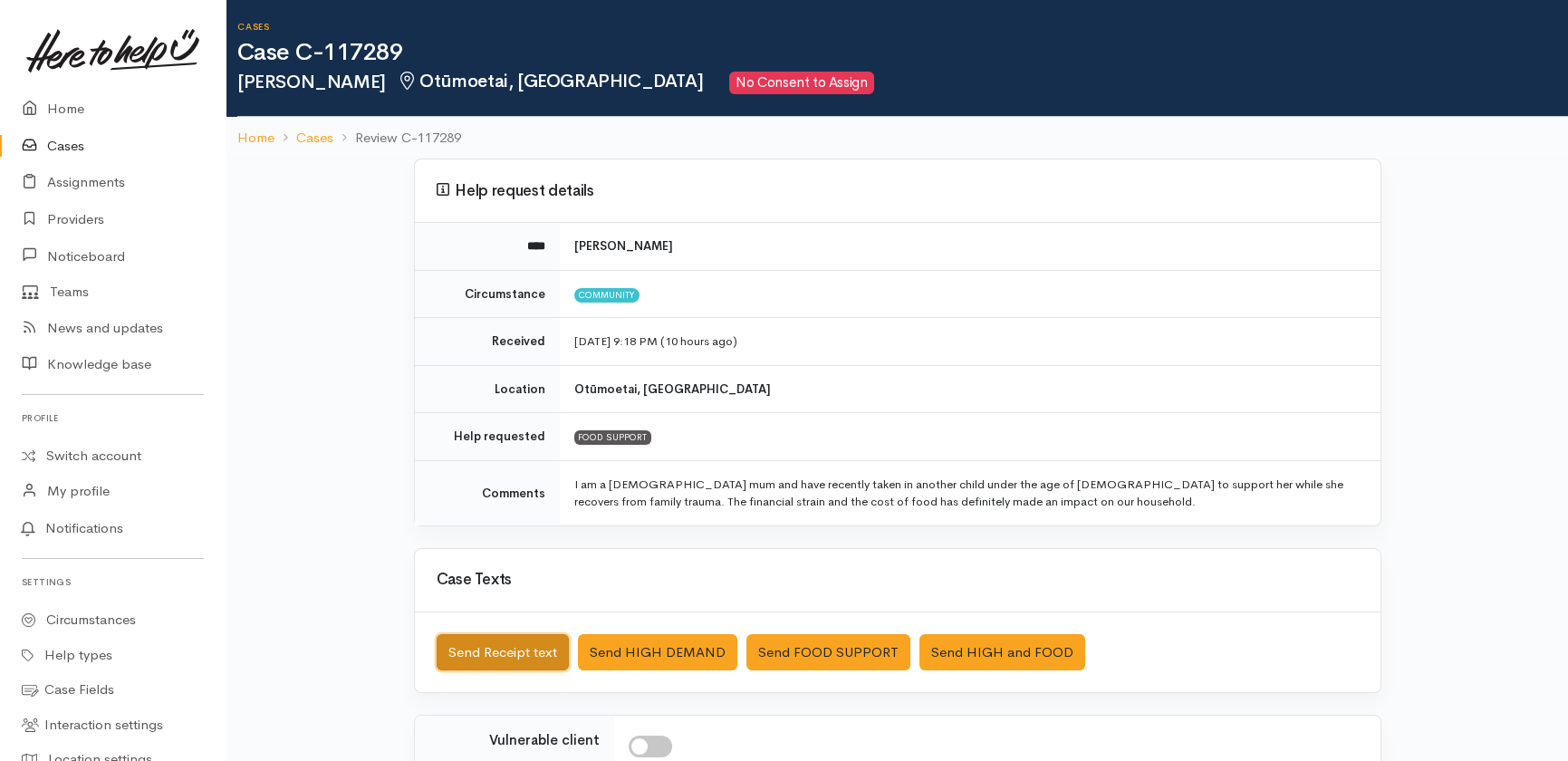
click at [476, 656] on button "Send Receipt text" at bounding box center [502, 652] width 132 height 37
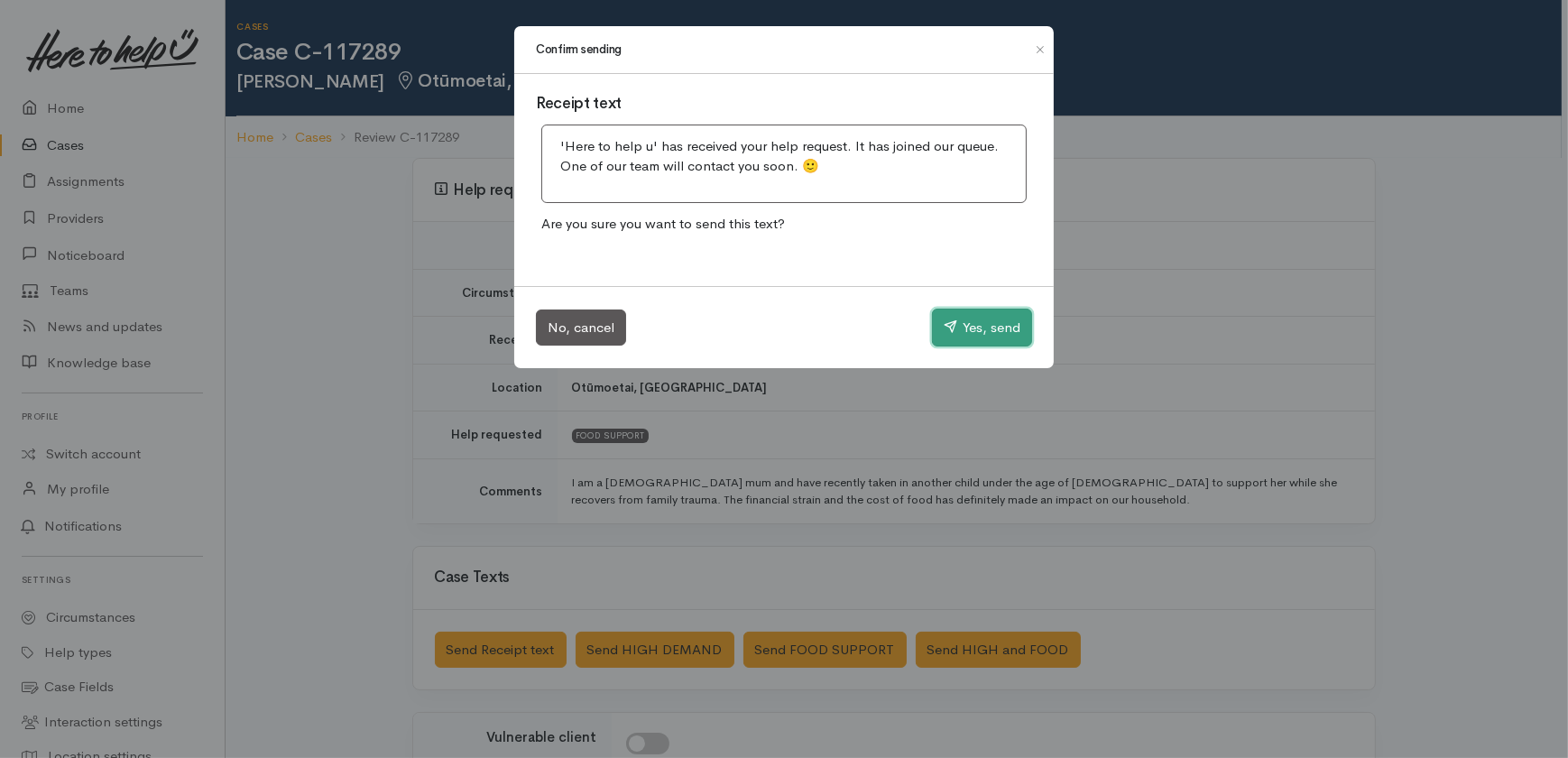
click at [987, 325] on button "Yes, send" at bounding box center [981, 327] width 100 height 38
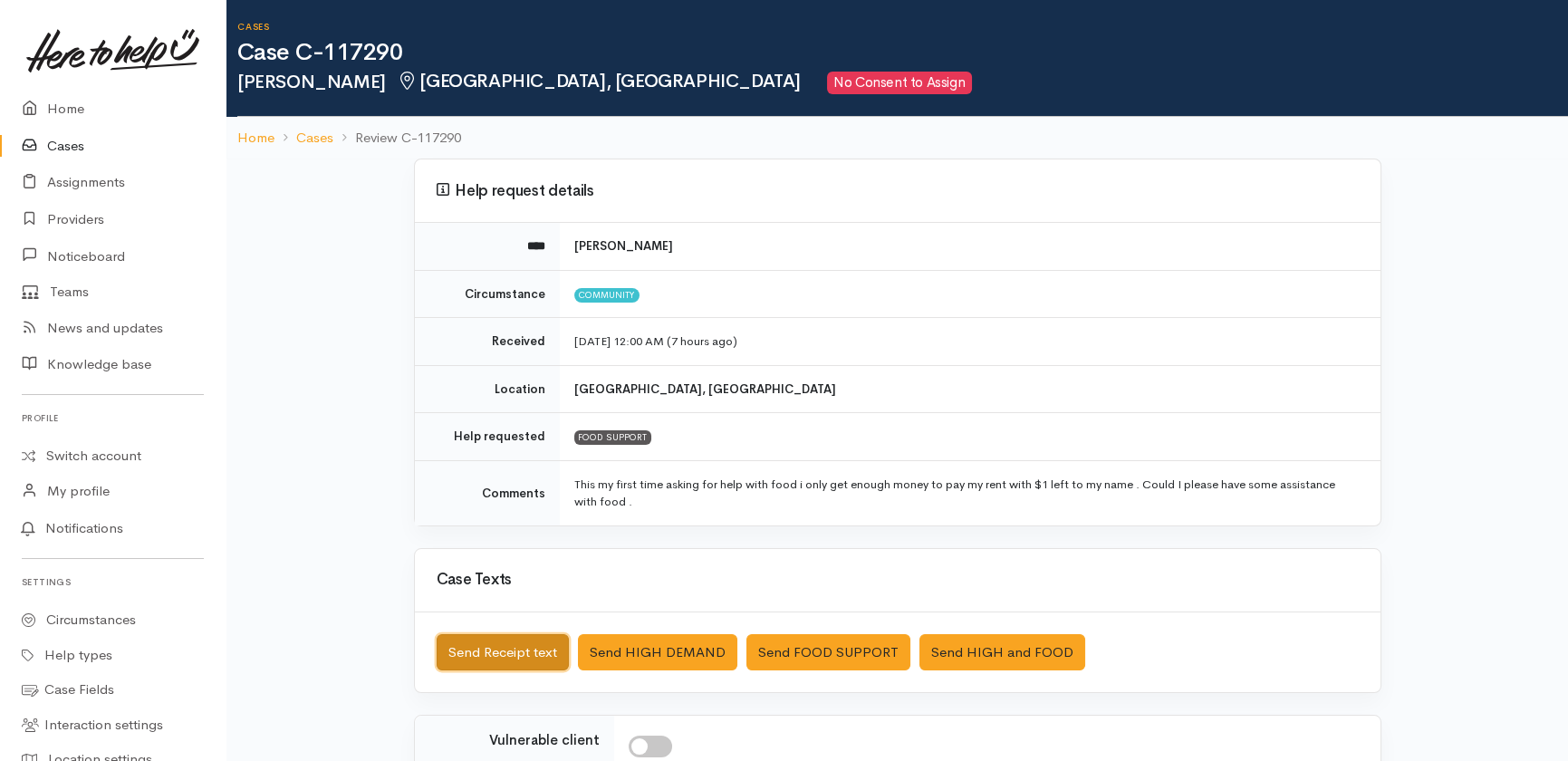
click at [465, 653] on button "Send Receipt text" at bounding box center [502, 652] width 132 height 37
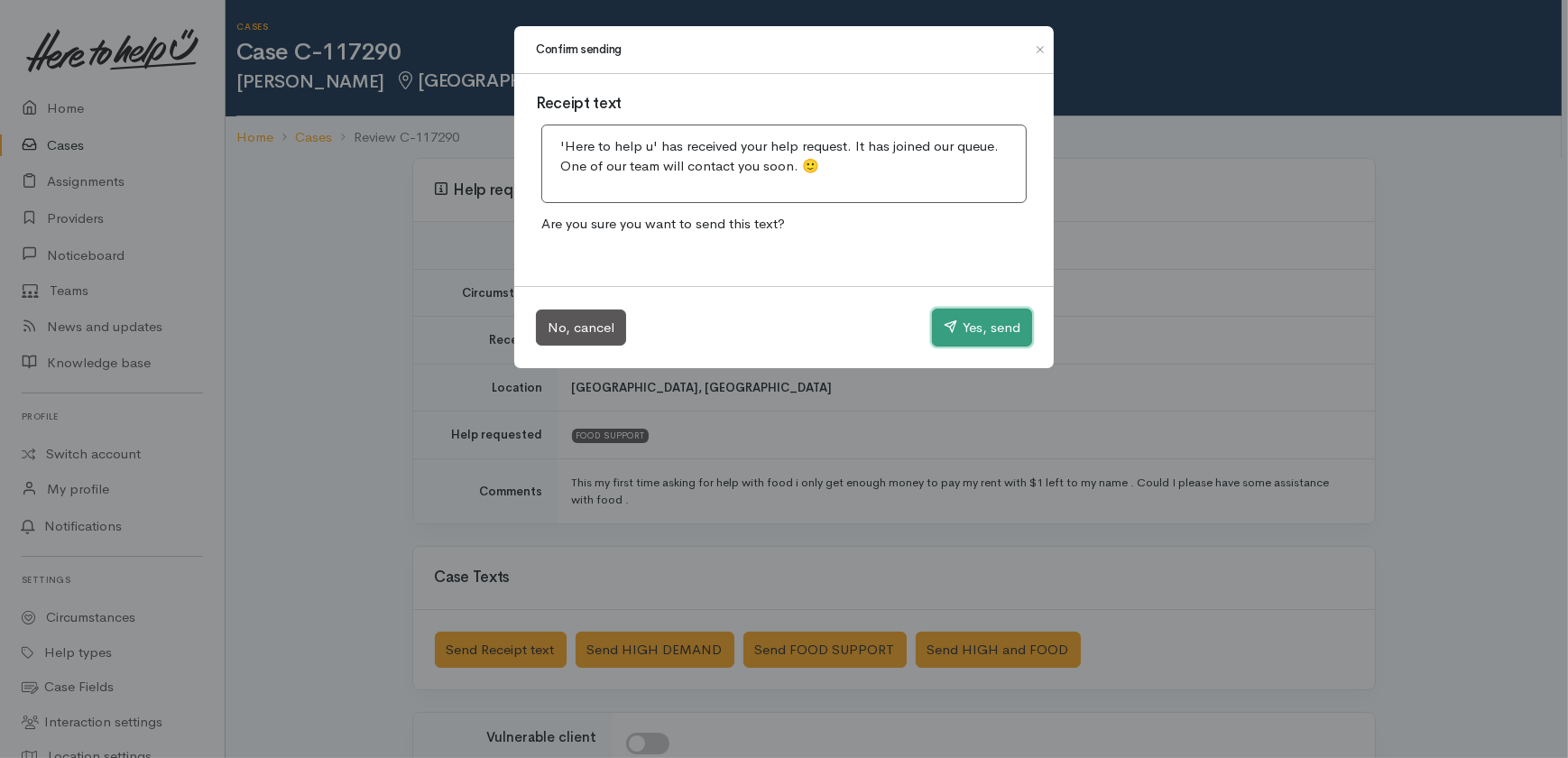
click at [981, 322] on button "Yes, send" at bounding box center [981, 327] width 100 height 38
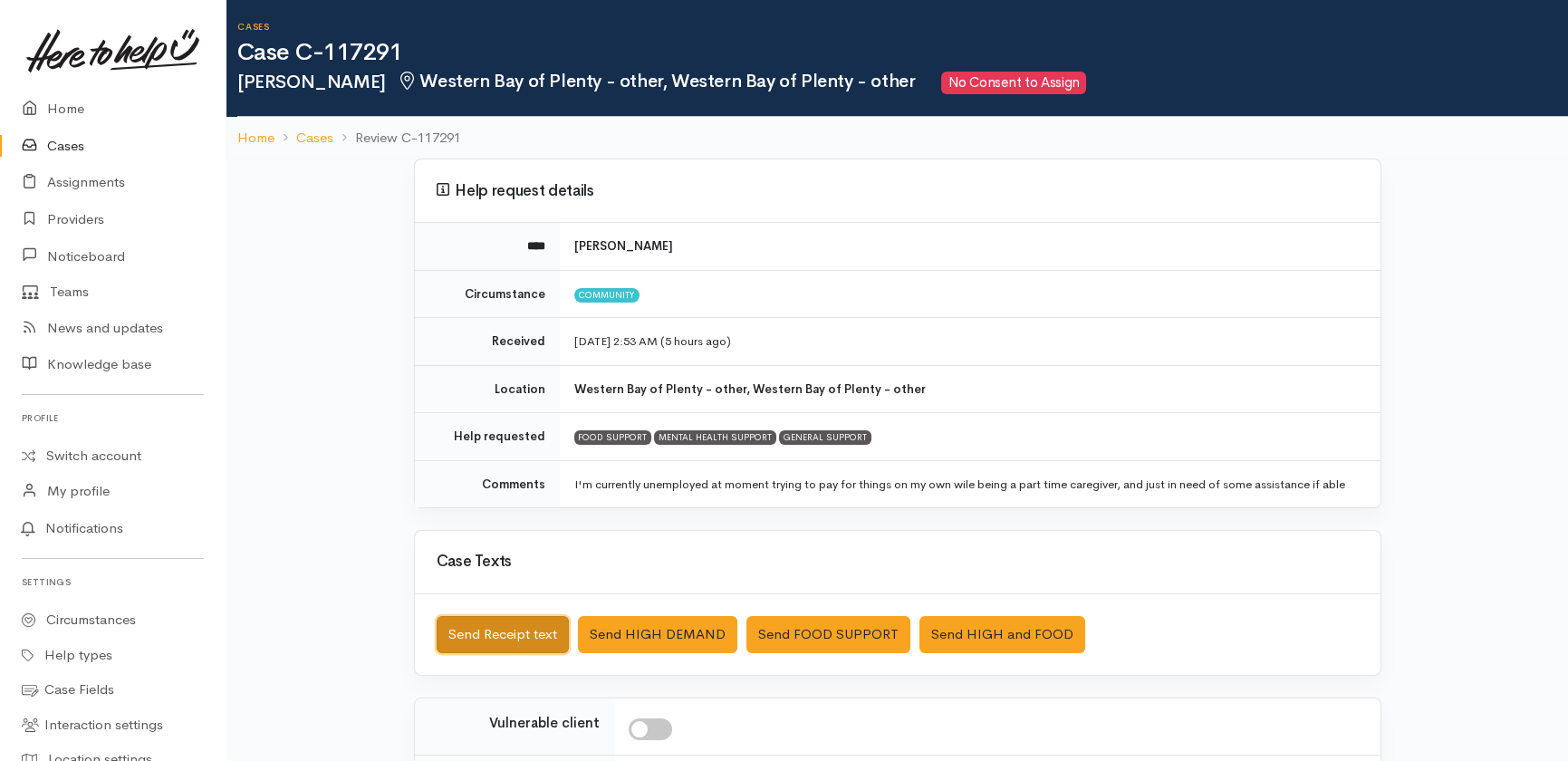
click at [477, 628] on button "Send Receipt text" at bounding box center [502, 635] width 132 height 37
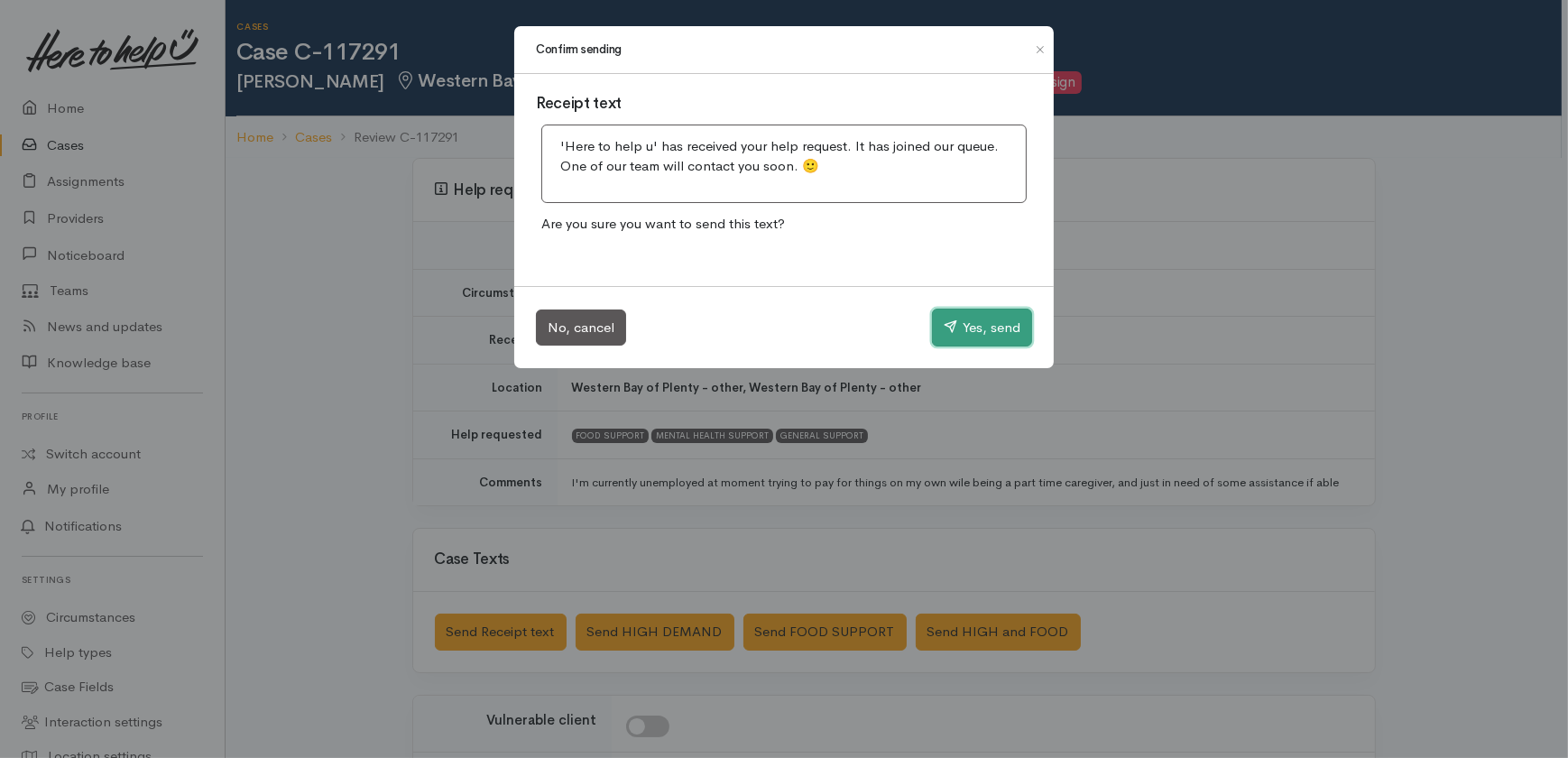
click at [1001, 330] on button "Yes, send" at bounding box center [981, 327] width 100 height 38
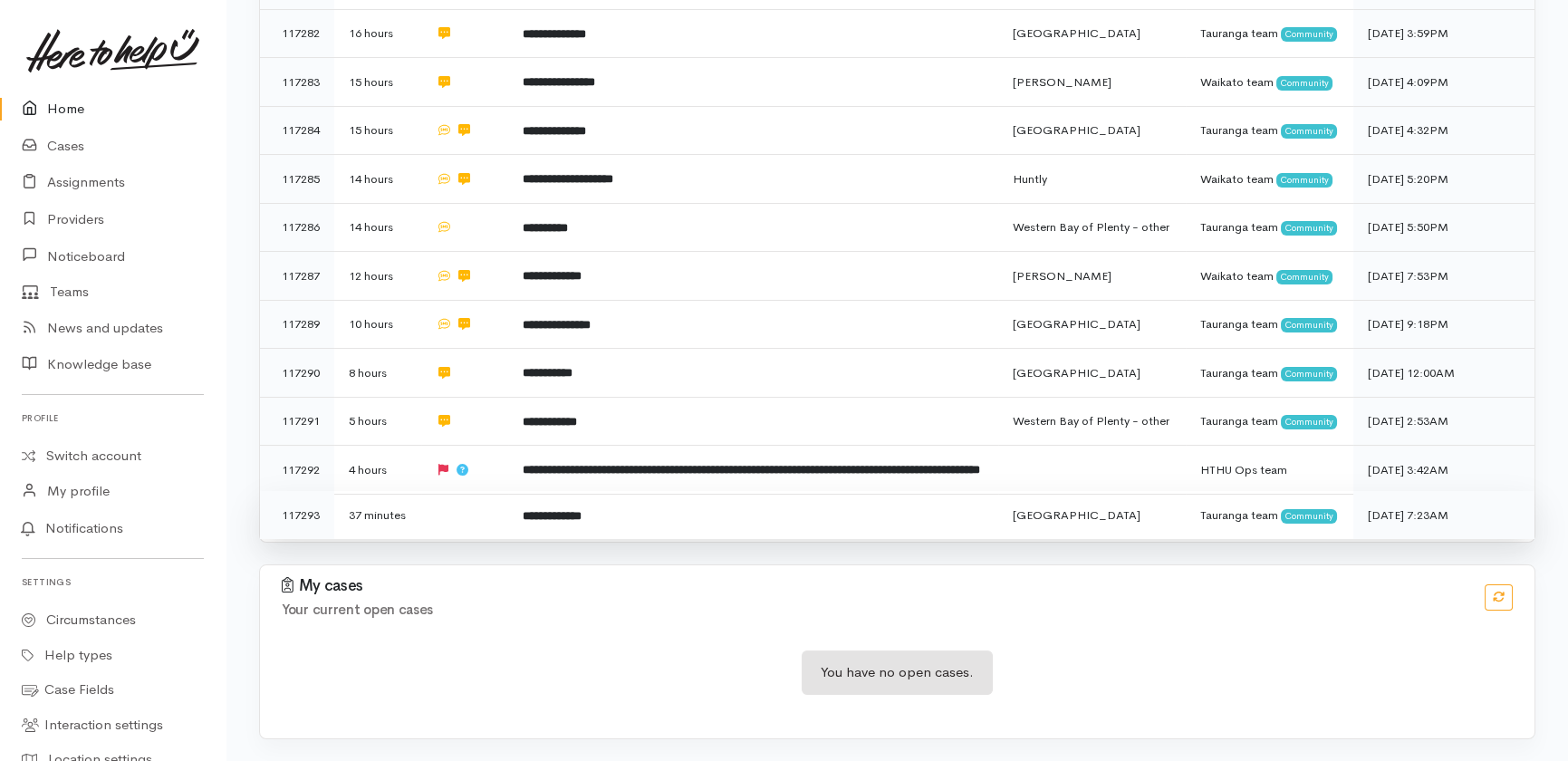
scroll to position [896, 0]
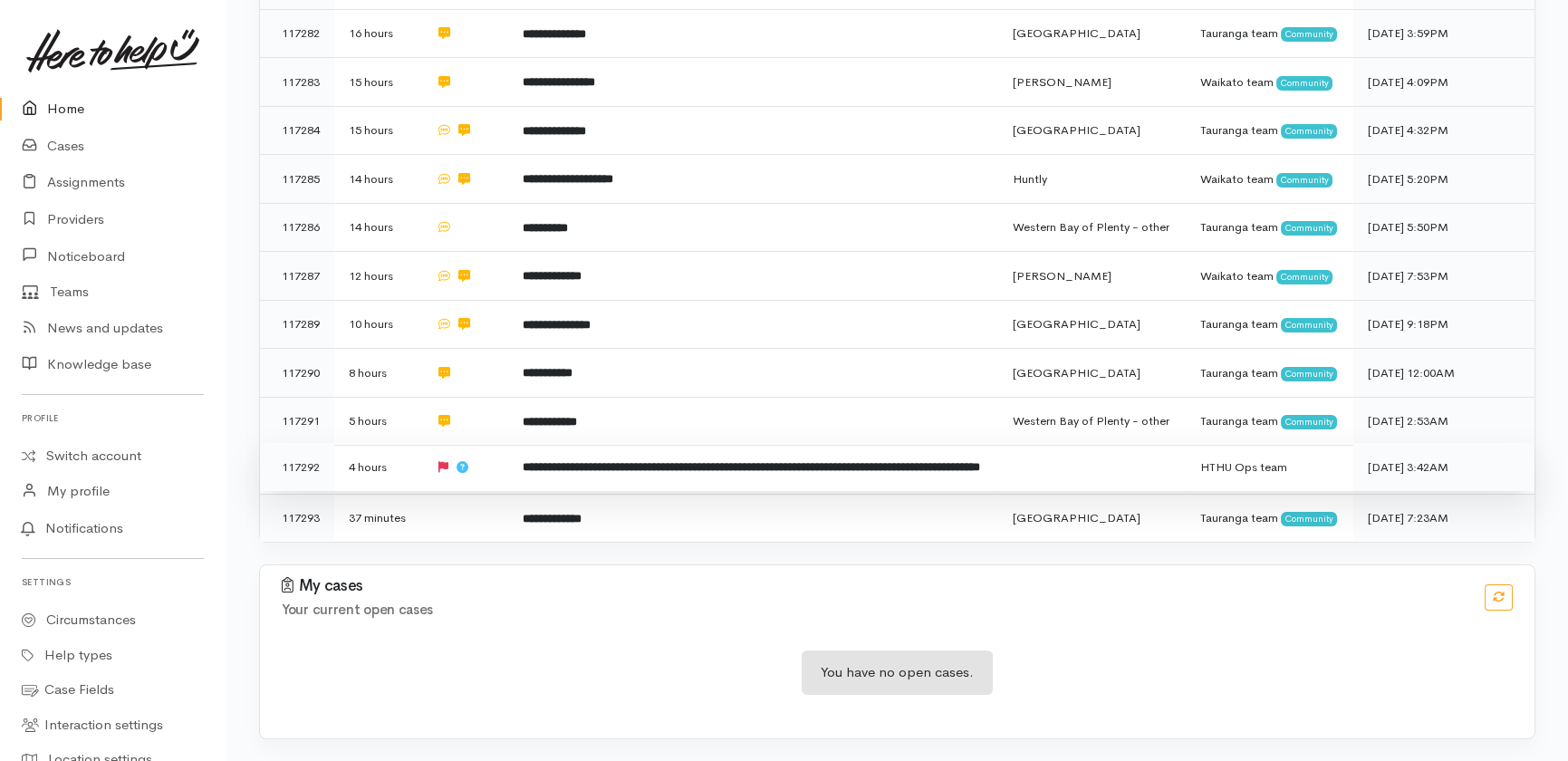
click at [479, 455] on td at bounding box center [464, 467] width 87 height 49
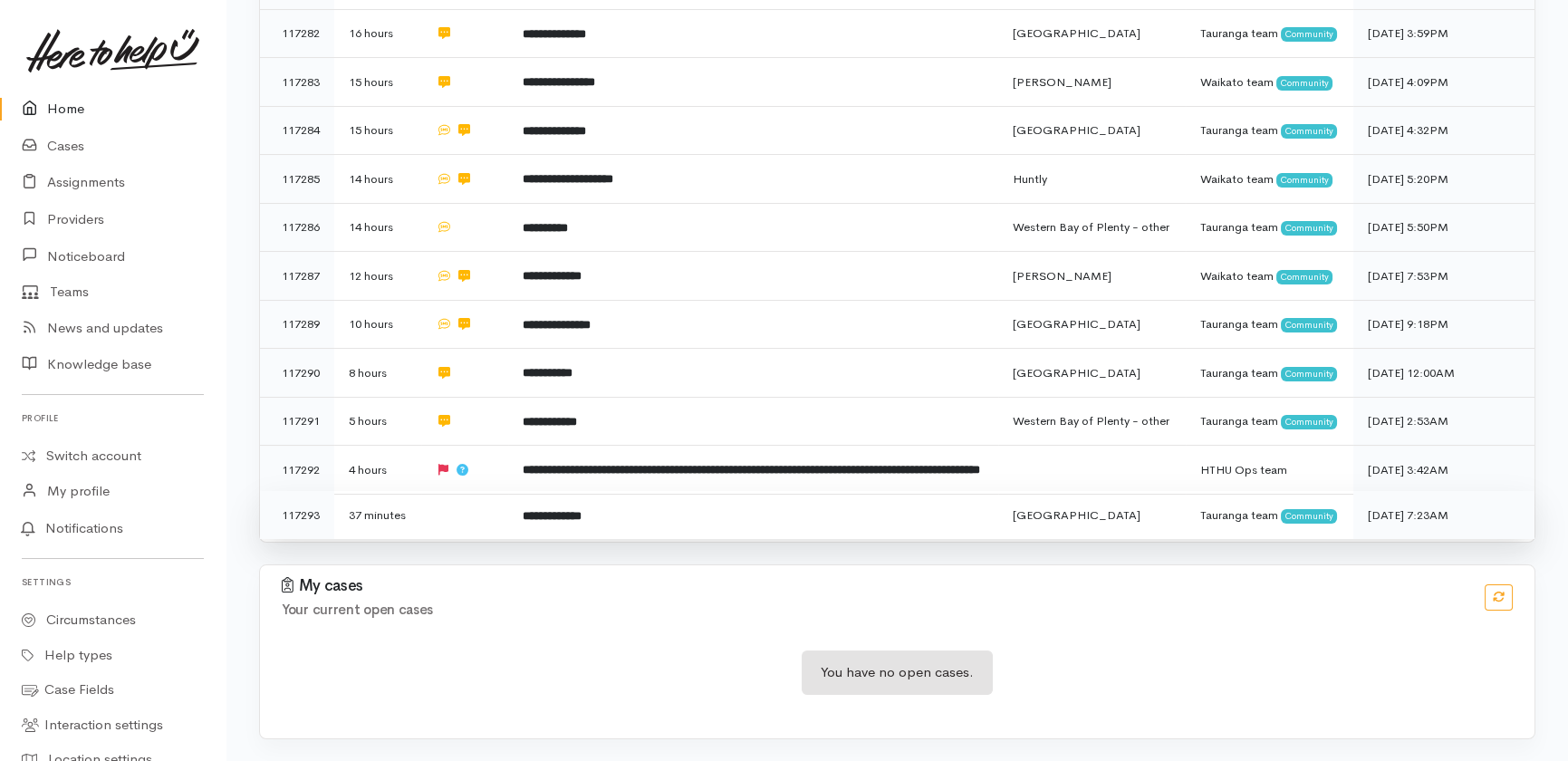
click at [448, 516] on td at bounding box center [464, 514] width 87 height 48
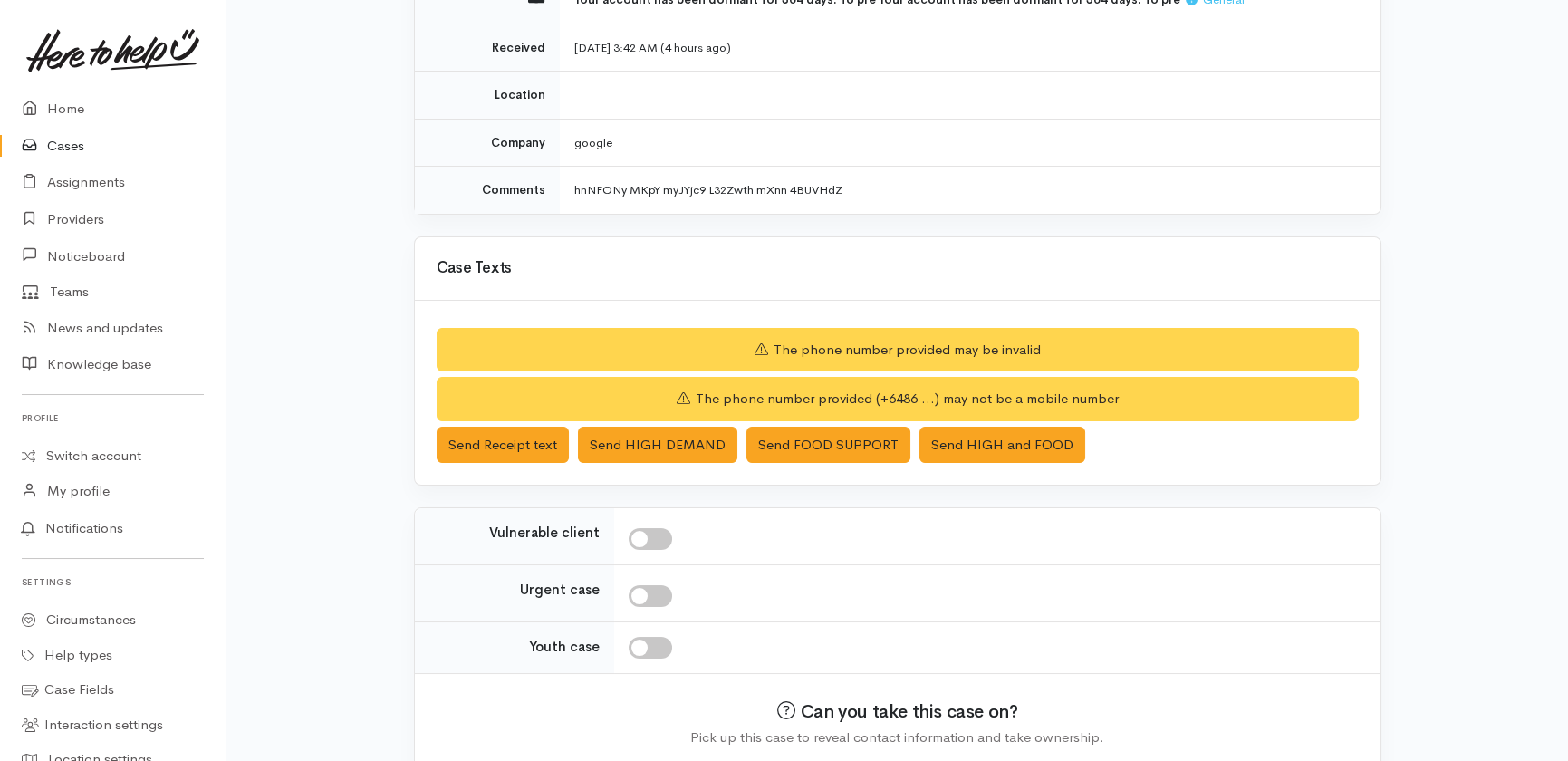
scroll to position [322, 0]
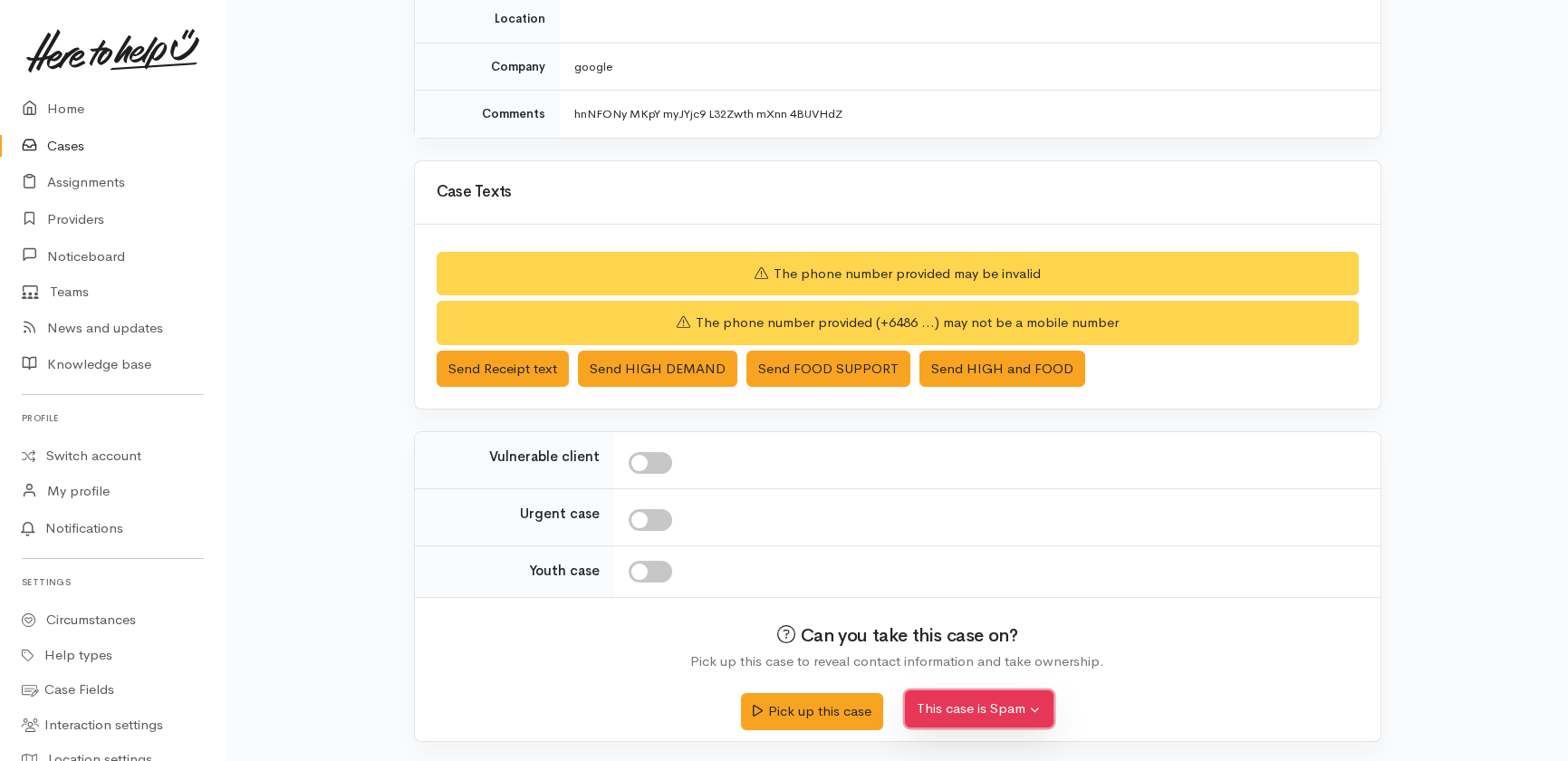
click at [964, 697] on button "This case is Spam" at bounding box center [978, 709] width 149 height 37
click at [1018, 660] on button "Yes, cancel this case as spam" at bounding box center [1025, 667] width 241 height 28
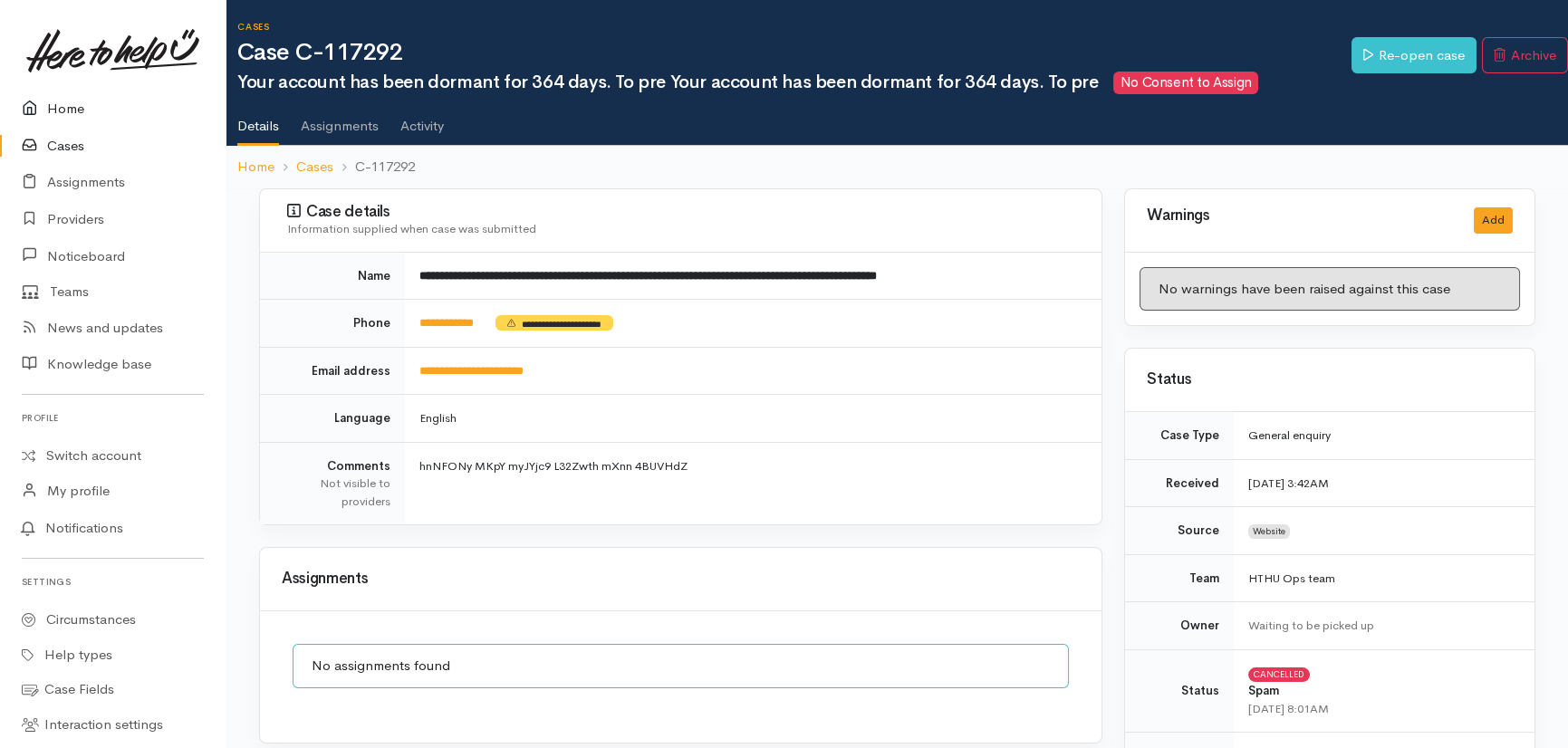
click at [70, 106] on link "Home" at bounding box center [112, 110] width 226 height 37
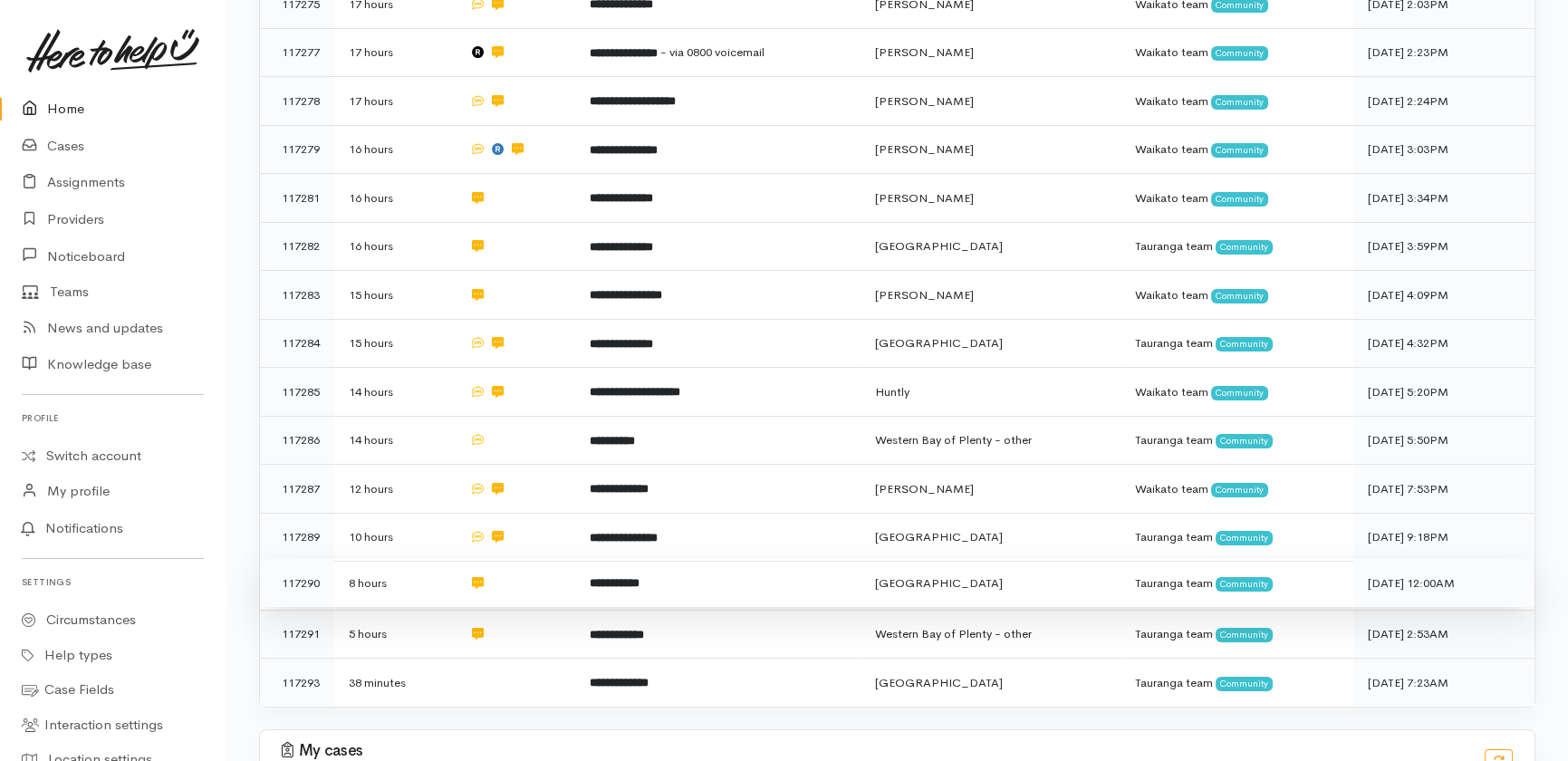
scroll to position [493, 0]
